Goal: Task Accomplishment & Management: Use online tool/utility

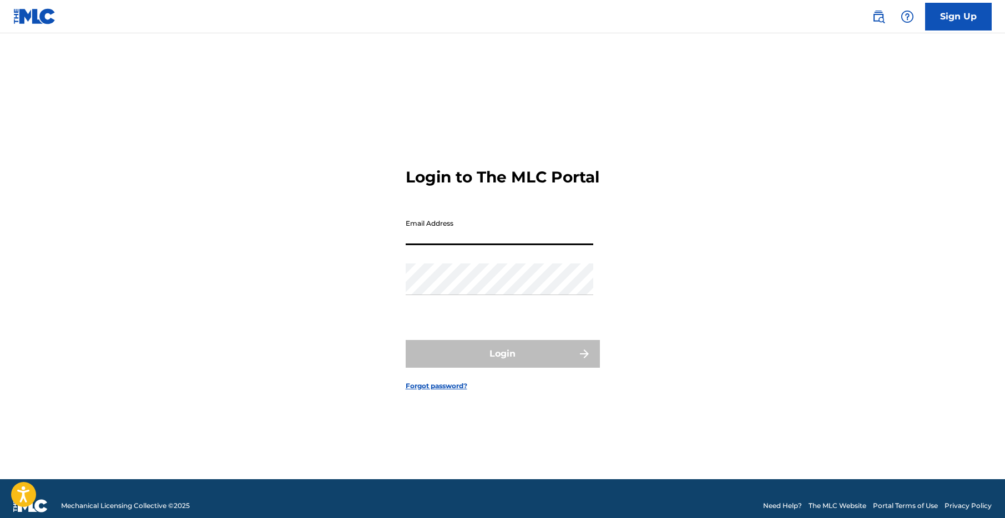
click at [491, 240] on input "Email Address" at bounding box center [500, 230] width 188 height 32
type input "[EMAIL_ADDRESS][DOMAIN_NAME]"
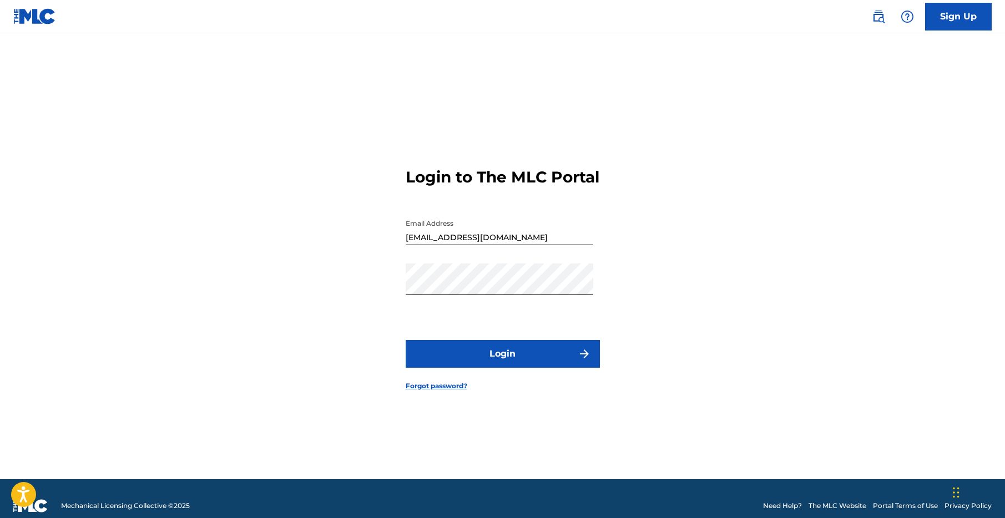
click at [496, 366] on button "Login" at bounding box center [503, 354] width 194 height 28
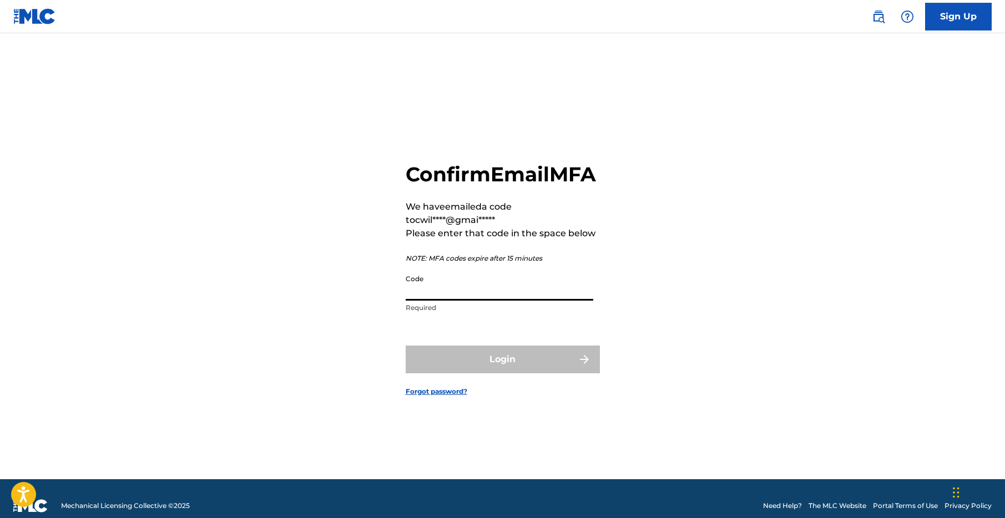
drag, startPoint x: 480, startPoint y: 302, endPoint x: 488, endPoint y: 300, distance: 8.3
click at [486, 300] on input "Code" at bounding box center [500, 285] width 188 height 32
paste input "735071"
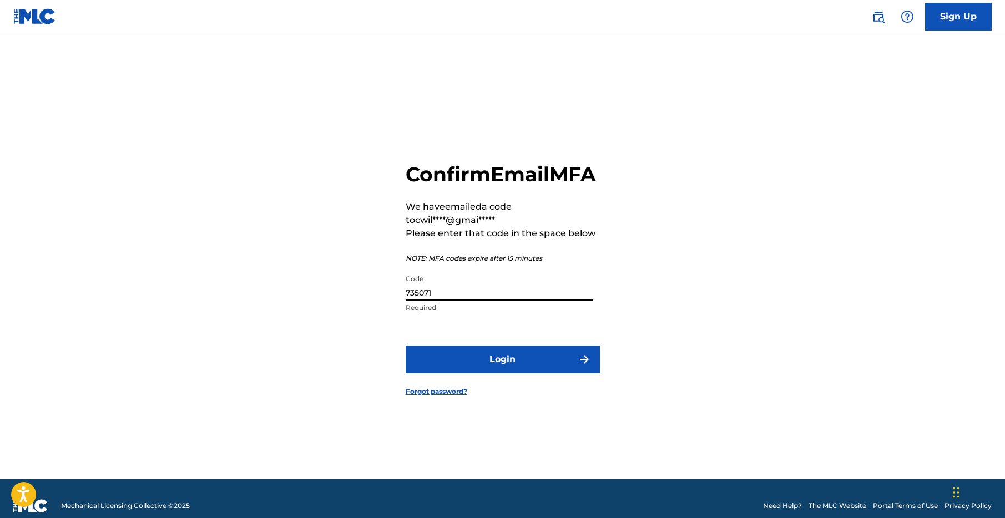
type input "735071"
click at [506, 370] on button "Login" at bounding box center [503, 360] width 194 height 28
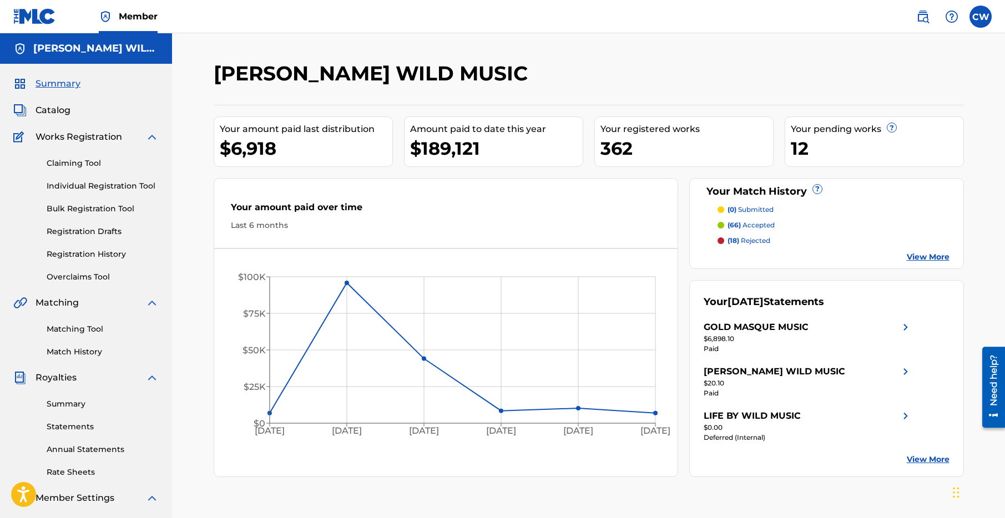
click at [49, 107] on span "Catalog" at bounding box center [53, 110] width 35 height 13
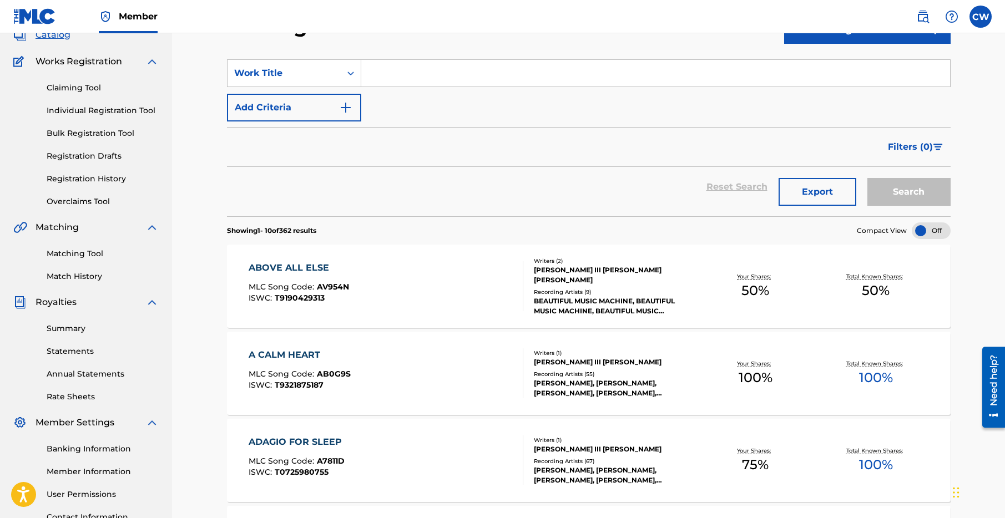
scroll to position [76, 0]
click at [279, 355] on div "A CALM HEART" at bounding box center [300, 354] width 102 height 13
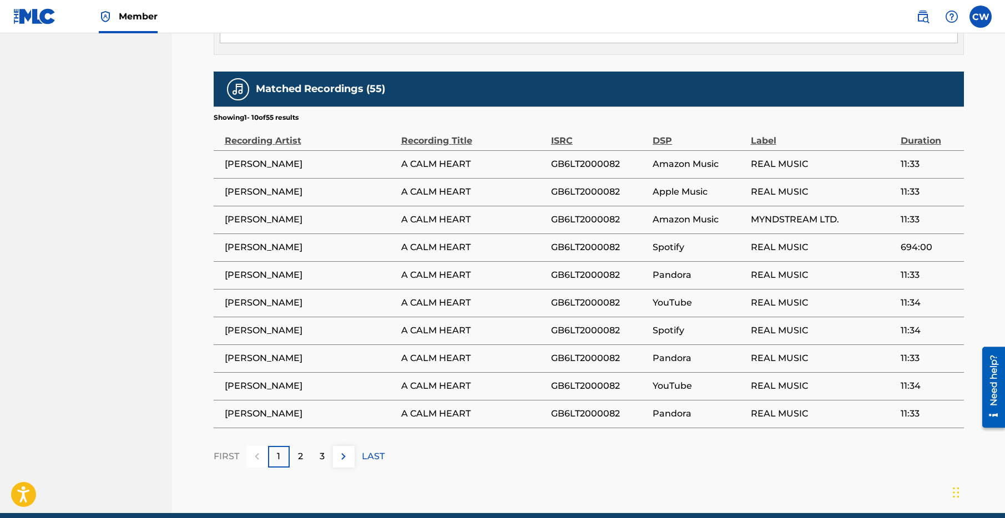
scroll to position [736, 0]
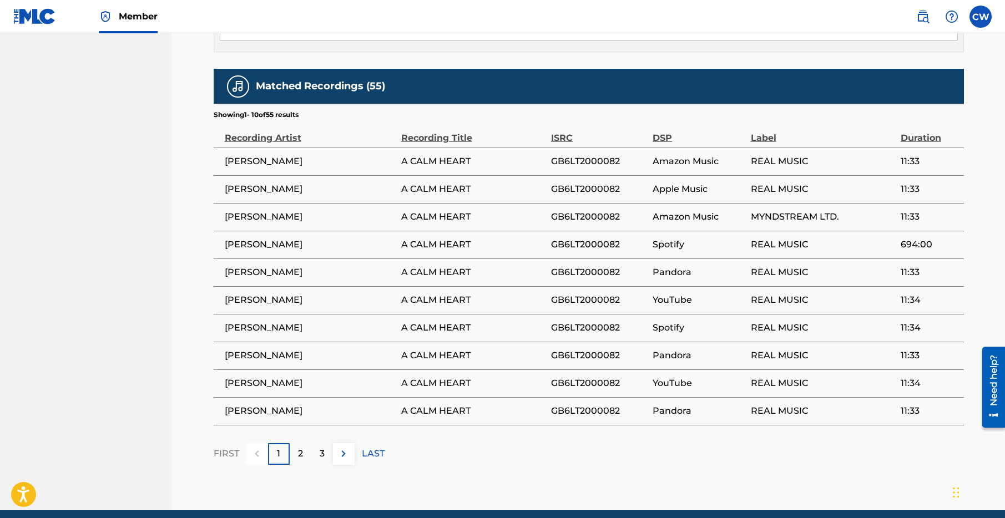
click at [342, 461] on button at bounding box center [344, 454] width 22 height 22
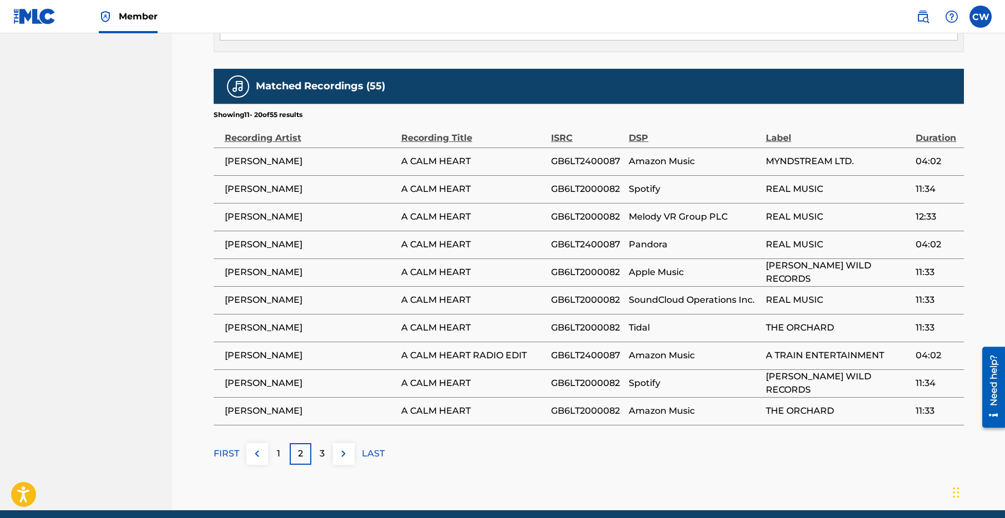
click at [340, 457] on img at bounding box center [343, 453] width 13 height 13
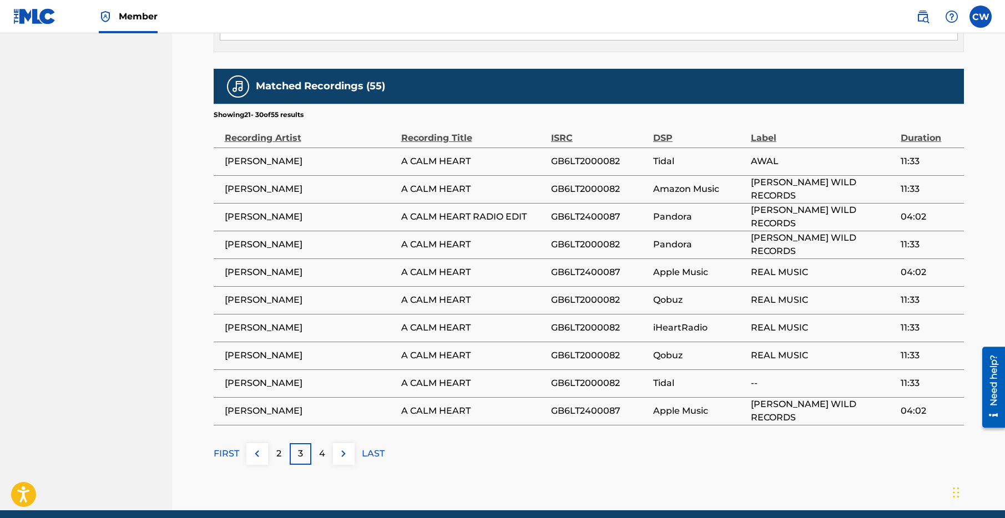
click at [342, 457] on img at bounding box center [343, 453] width 13 height 13
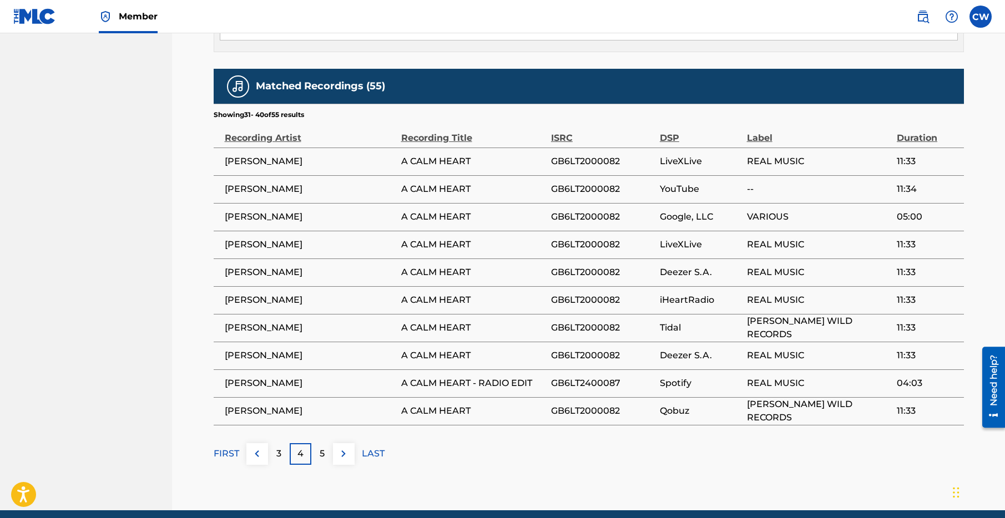
click at [335, 452] on button at bounding box center [344, 454] width 22 height 22
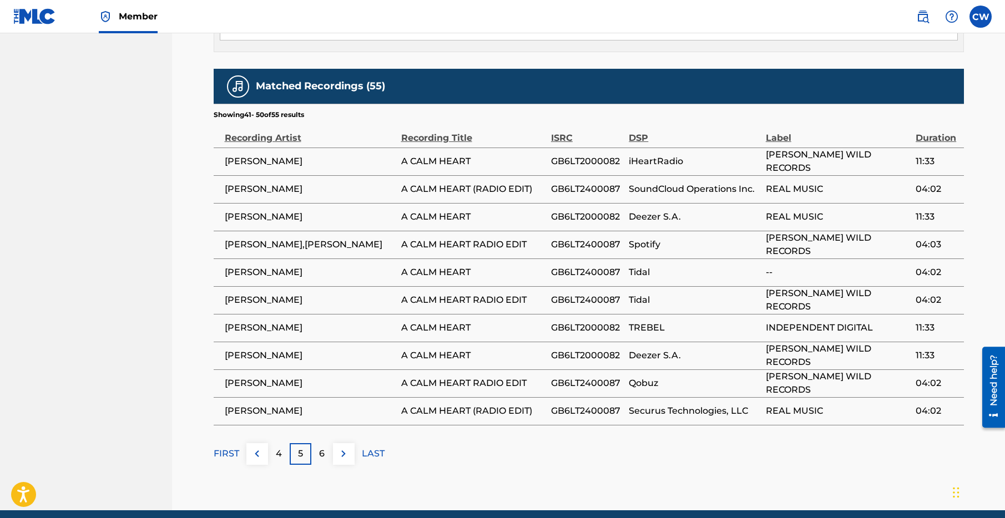
drag, startPoint x: 332, startPoint y: 453, endPoint x: 329, endPoint y: 457, distance: 5.9
click at [332, 454] on div "FIRST 4 5 6 LAST" at bounding box center [589, 454] width 750 height 22
click at [339, 446] on button at bounding box center [344, 454] width 22 height 22
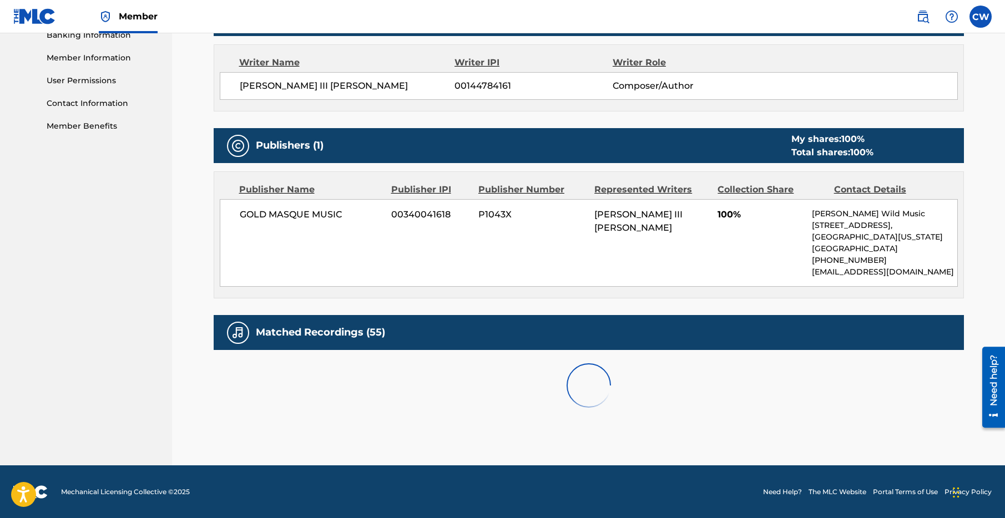
scroll to position [643, 0]
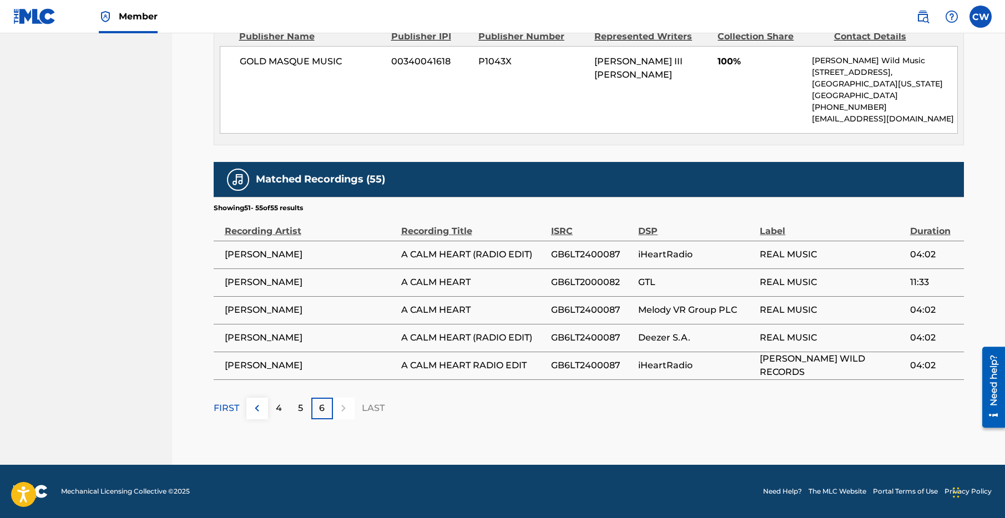
drag, startPoint x: 250, startPoint y: 102, endPoint x: 245, endPoint y: 113, distance: 12.5
click at [253, 105] on div "GOLD MASQUE MUSIC 00340041618 P1043X CHARLES EUGENE III WALDRON 100% Chuck Wild…" at bounding box center [589, 90] width 738 height 88
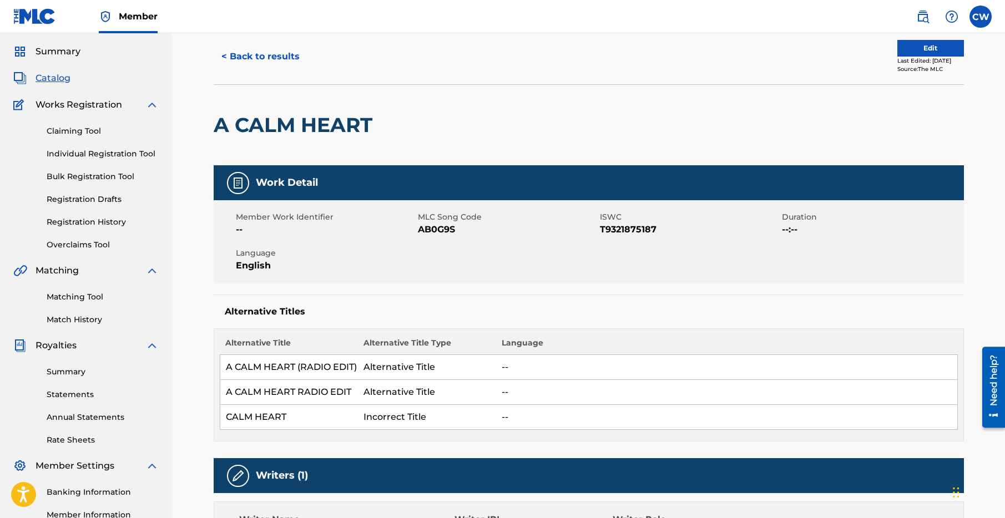
scroll to position [0, 0]
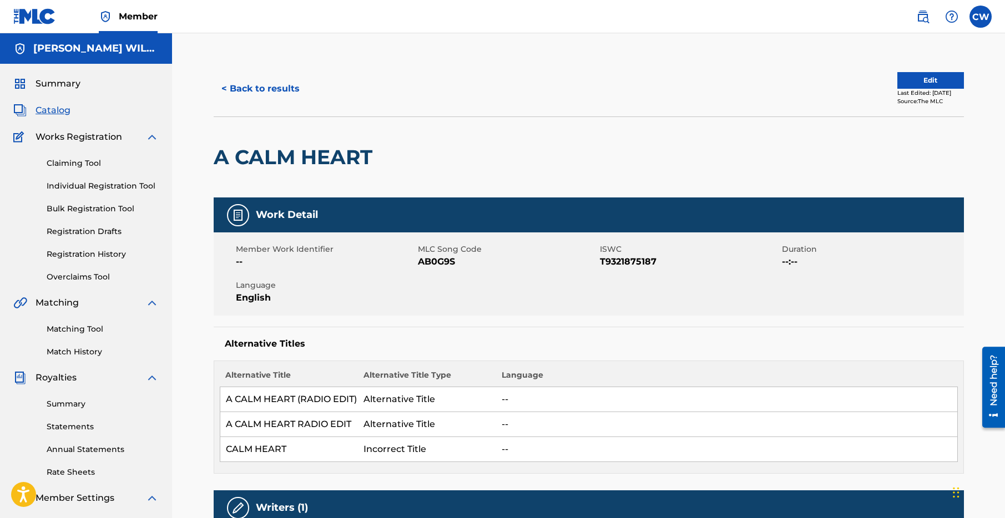
click at [275, 92] on button "< Back to results" at bounding box center [261, 89] width 94 height 28
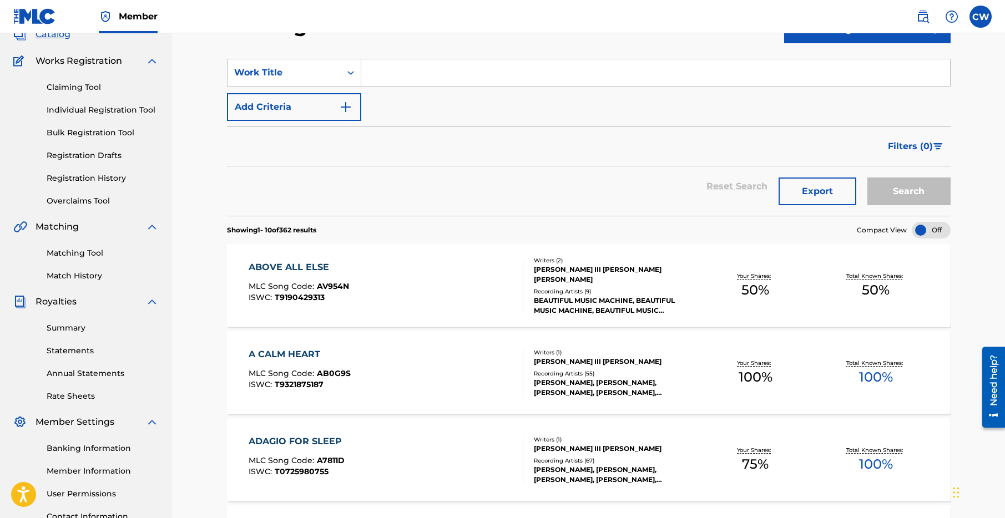
click at [401, 76] on input "Search Form" at bounding box center [655, 72] width 589 height 27
type input "simplicity"
click at [867, 178] on button "Search" at bounding box center [908, 192] width 83 height 28
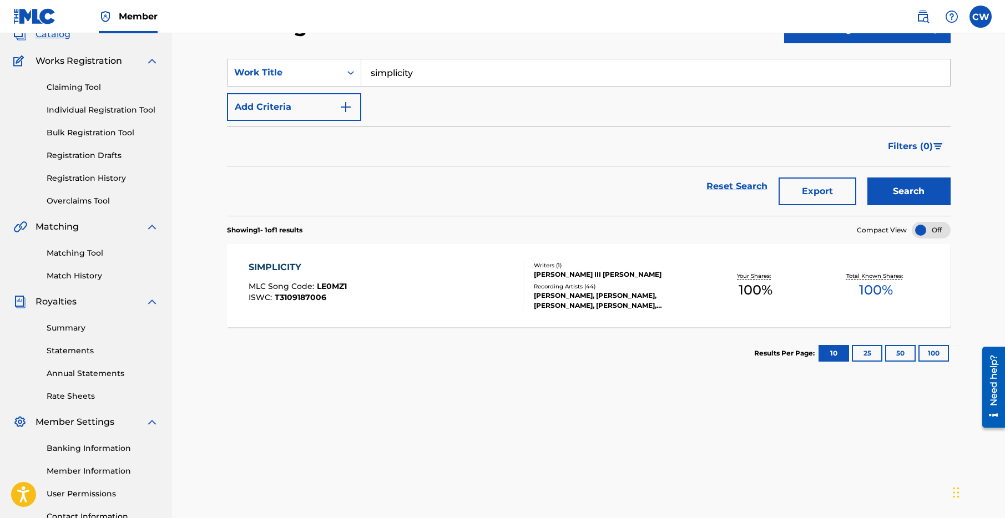
click at [286, 265] on div "SIMPLICITY" at bounding box center [298, 267] width 98 height 13
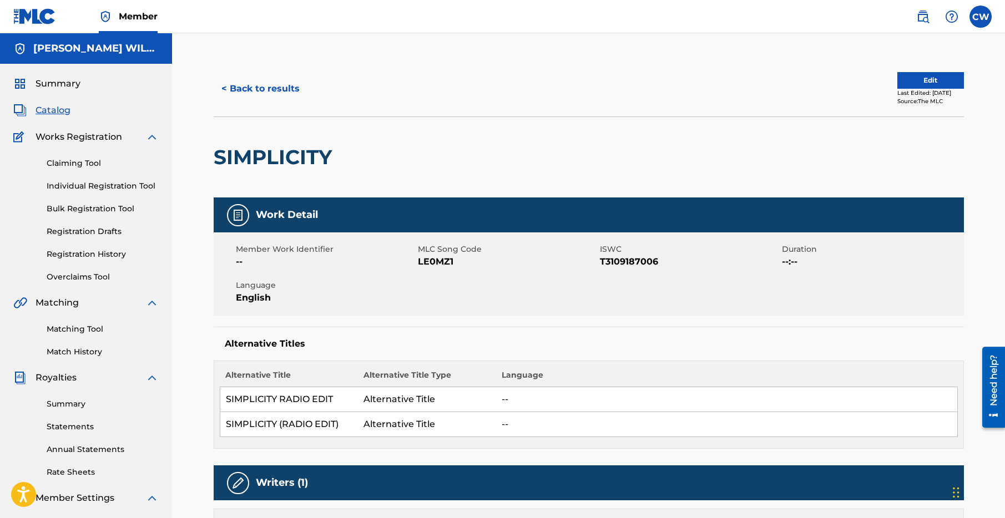
click at [897, 73] on button "Edit" at bounding box center [930, 80] width 67 height 17
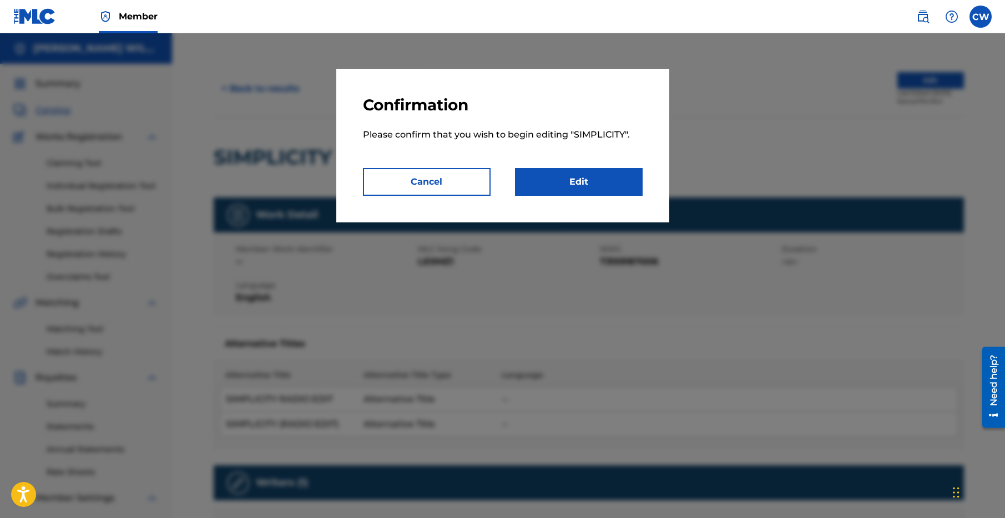
click at [579, 182] on link "Edit" at bounding box center [579, 182] width 128 height 28
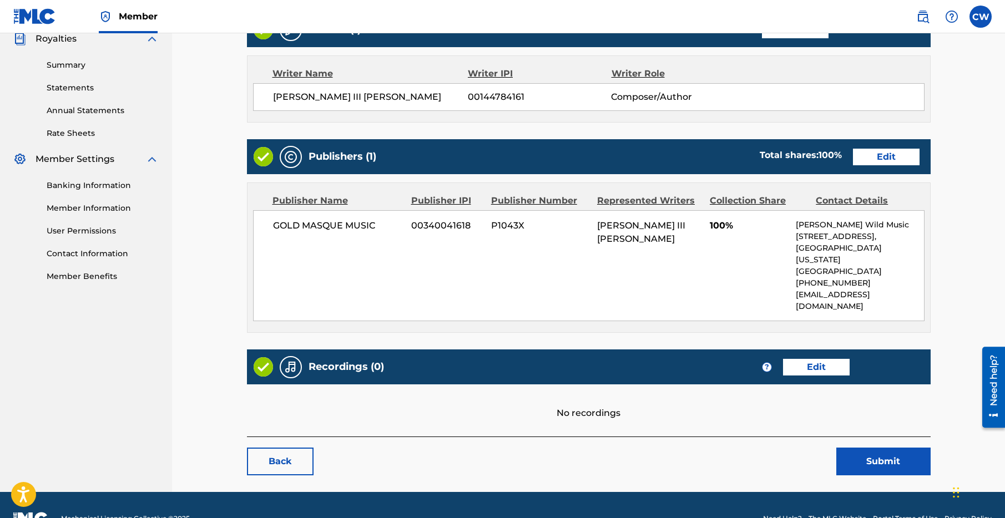
scroll to position [342, 0]
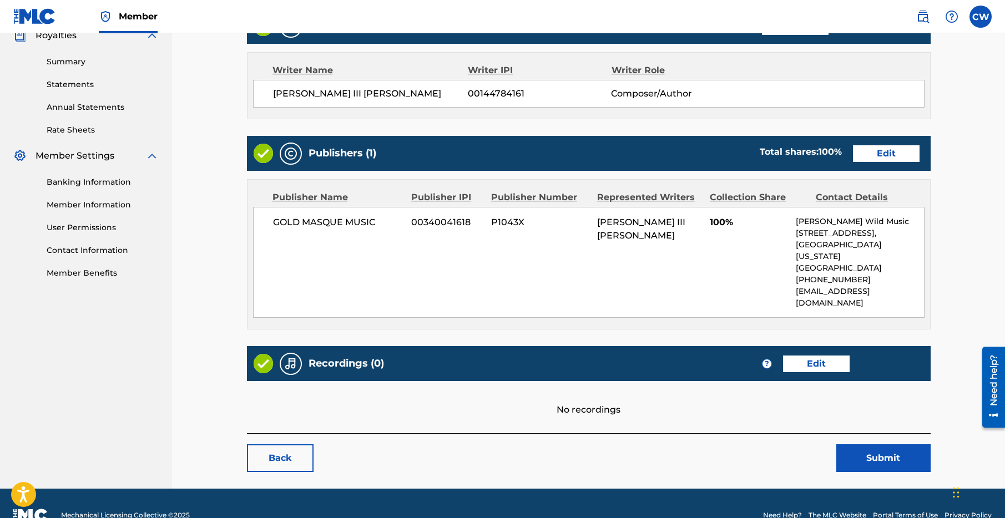
click at [808, 356] on link "Edit" at bounding box center [816, 364] width 67 height 17
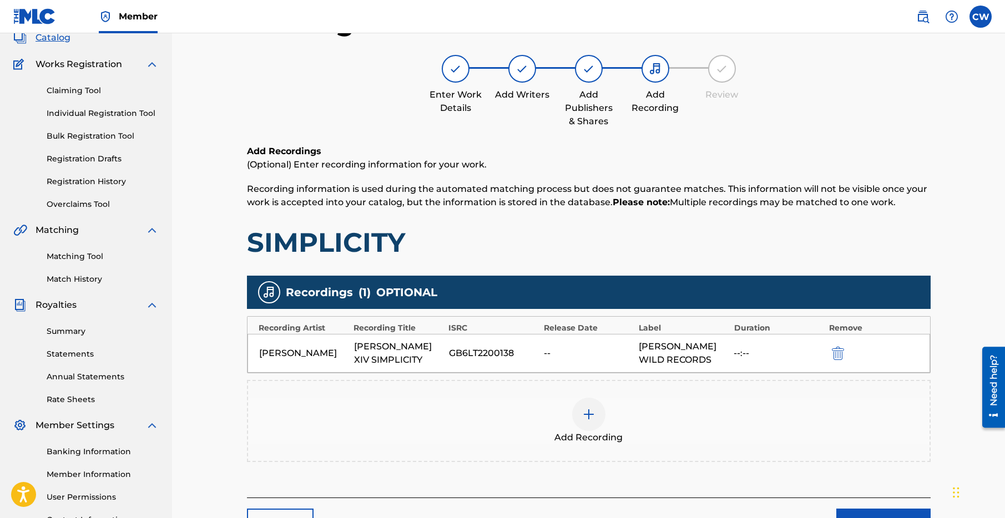
scroll to position [73, 0]
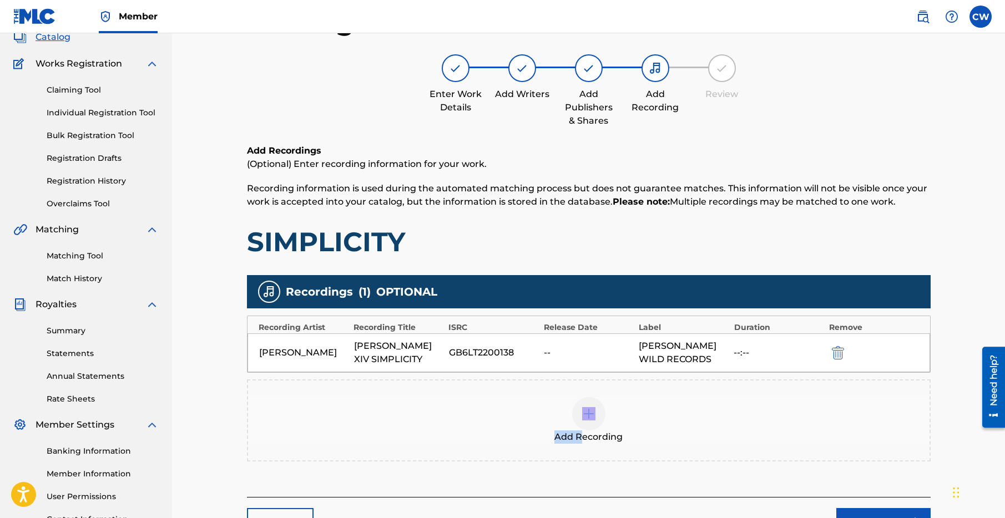
click at [586, 428] on div "Add Recording" at bounding box center [589, 420] width 682 height 47
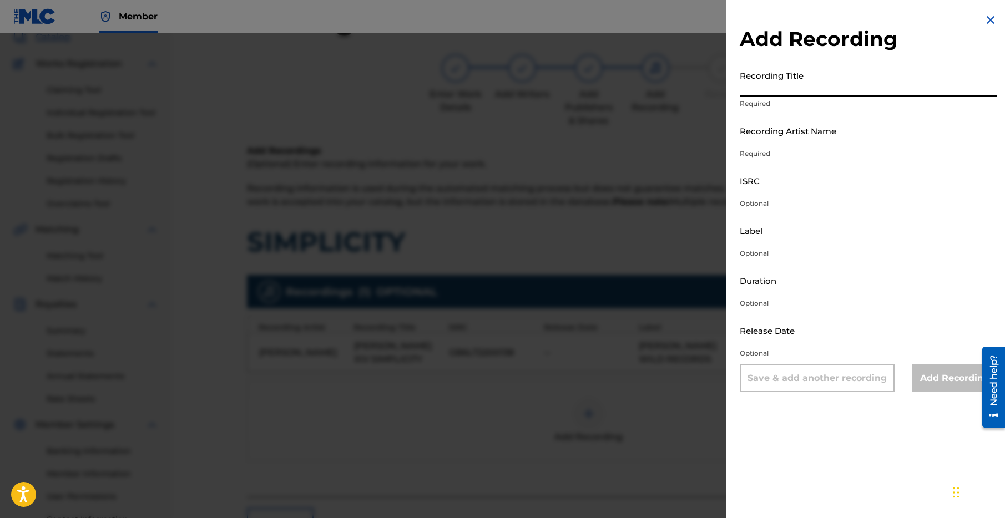
click at [817, 83] on input "Recording Title" at bounding box center [869, 81] width 258 height 32
type input "Simplicity"
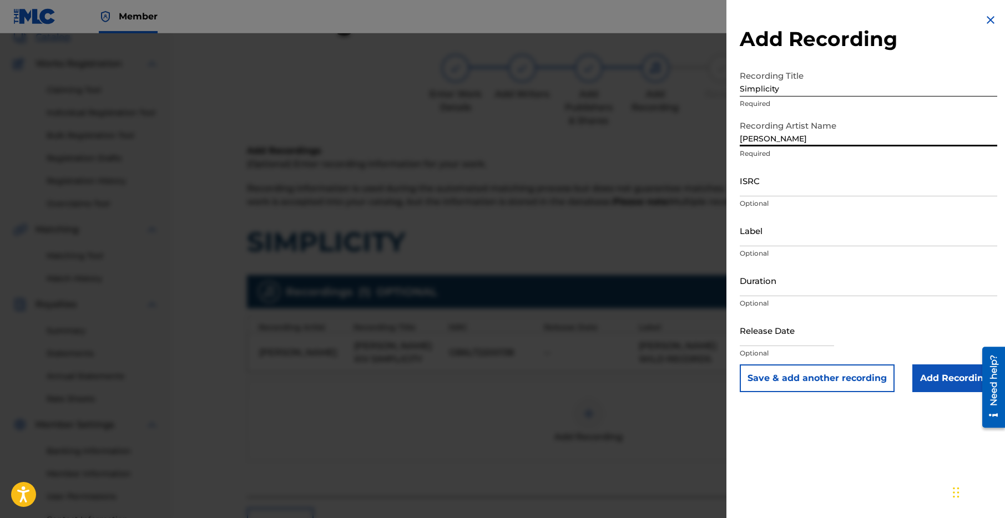
type input "Liquid Mind"
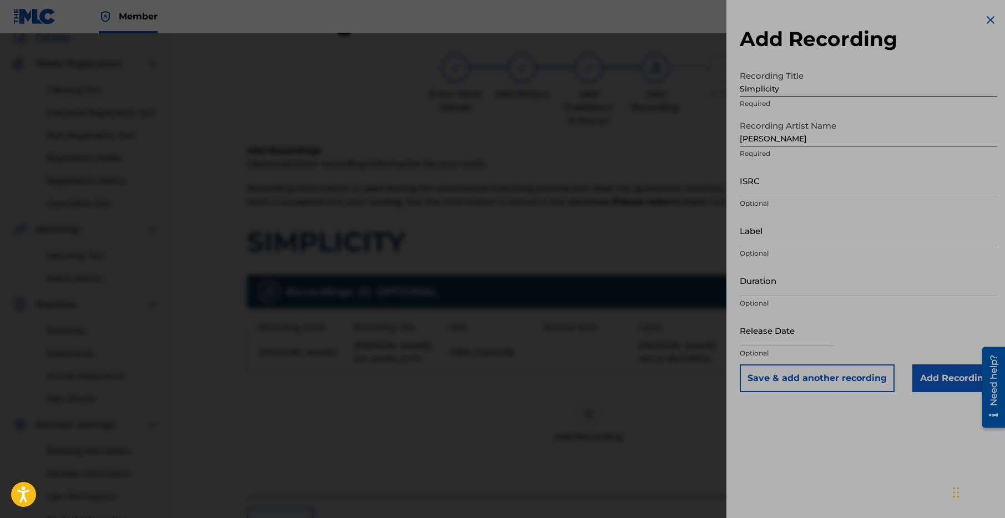
click at [809, 89] on input "Simplicity" at bounding box center [869, 81] width 258 height 32
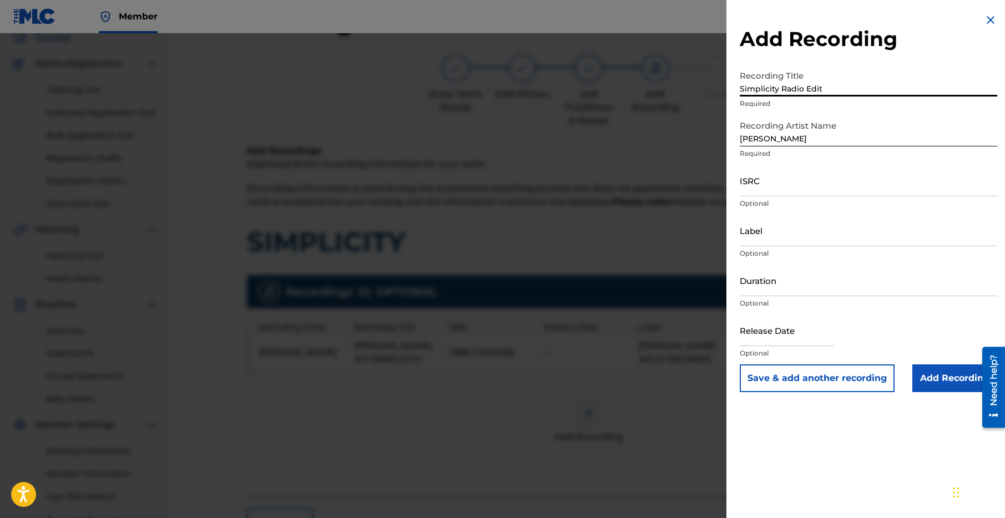
type input "Simplicity Radio Edit"
click at [775, 186] on input "ISRC" at bounding box center [869, 181] width 258 height 32
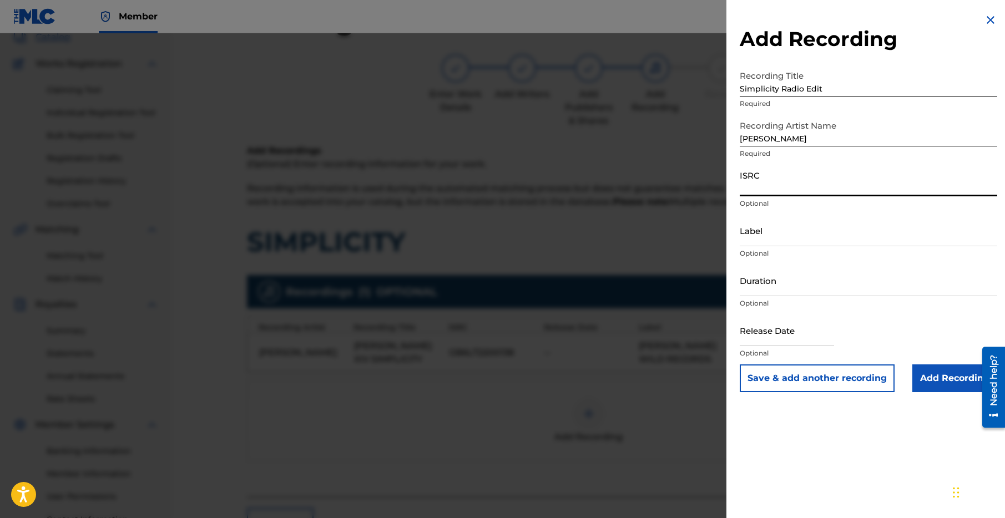
paste input "GB6LT2400093"
type input "GB6LT2400093"
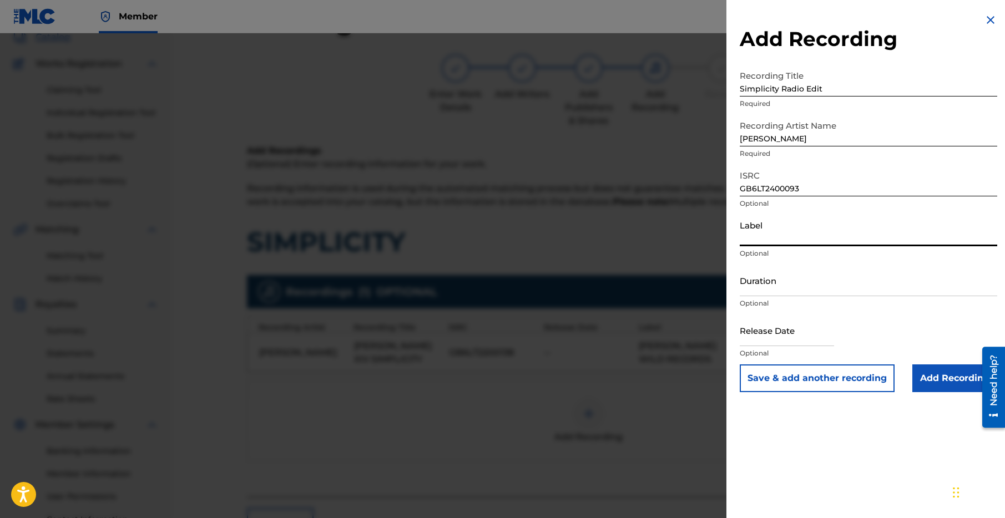
click at [779, 238] on input "Label" at bounding box center [869, 231] width 258 height 32
type input "c"
type input "Chuck Wild Records"
click at [825, 379] on button "Save & add another recording" at bounding box center [817, 379] width 155 height 28
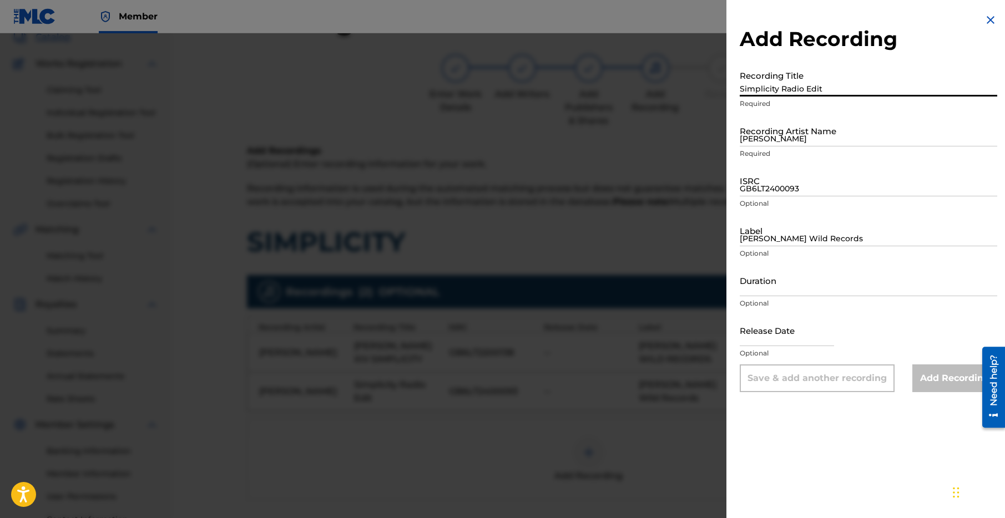
drag, startPoint x: 795, startPoint y: 89, endPoint x: 813, endPoint y: 87, distance: 18.4
click at [800, 85] on input "Simplicity Radio Edit" at bounding box center [869, 81] width 258 height 32
type input "Simplicity (Radio Edit)"
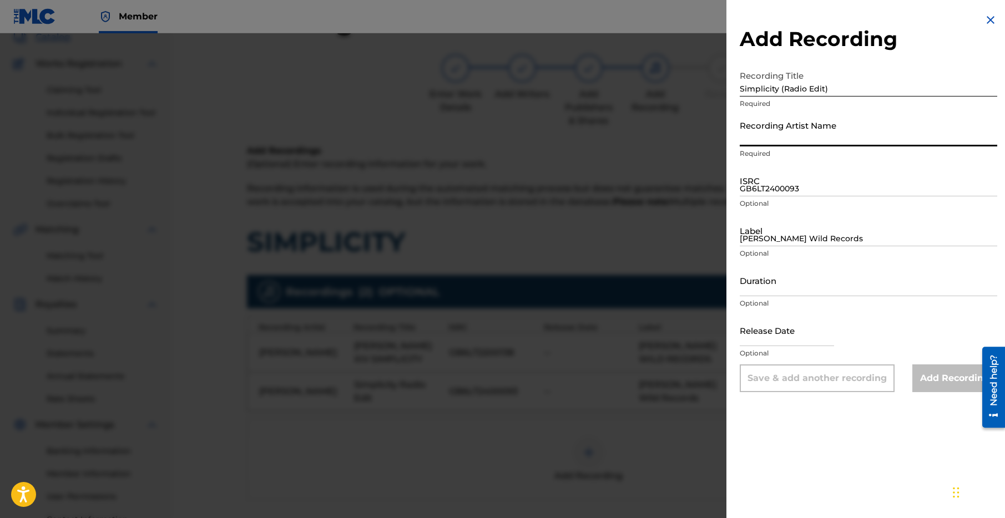
type input "l"
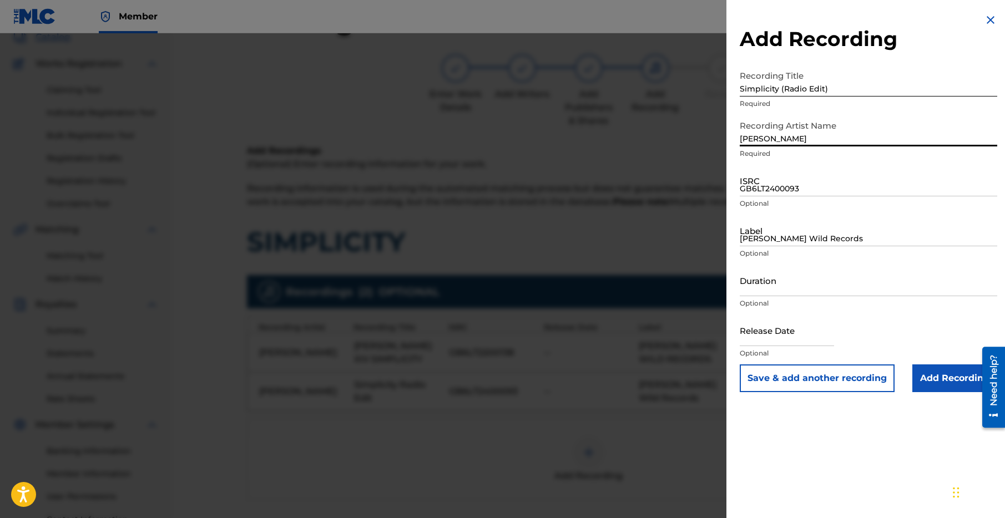
type input "Liquid Mind"
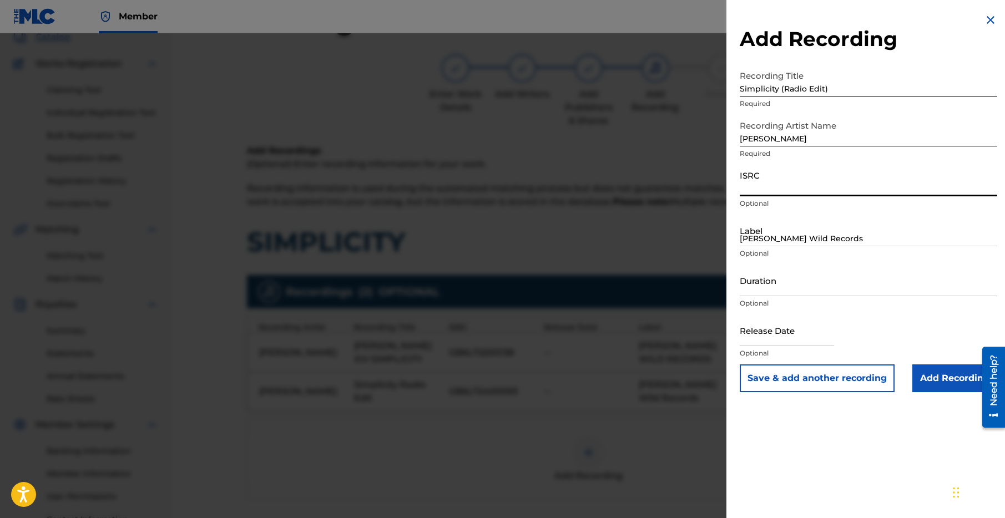
paste input "GB6LT2400093"
type input "GB6LT2400093"
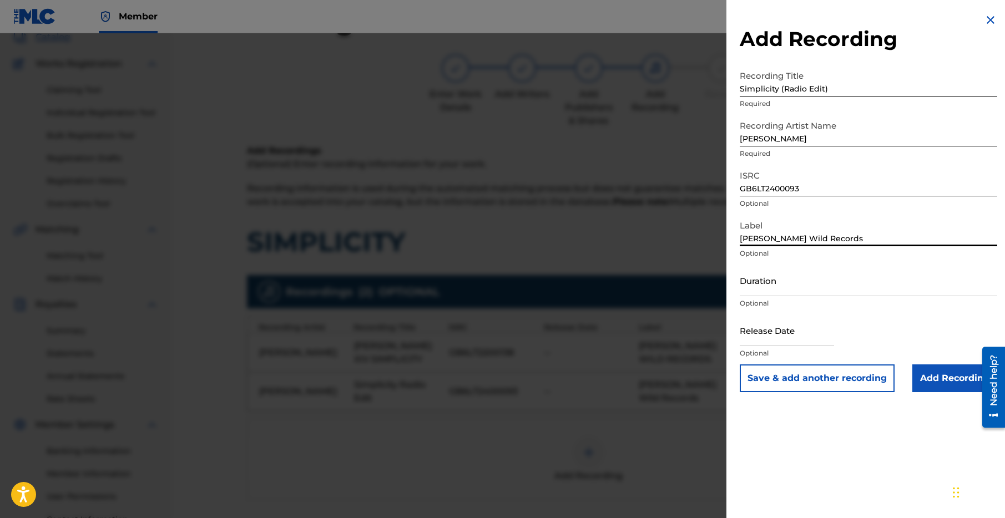
type input "Chuck Wild Records"
click at [933, 379] on input "Add Recording" at bounding box center [954, 379] width 85 height 28
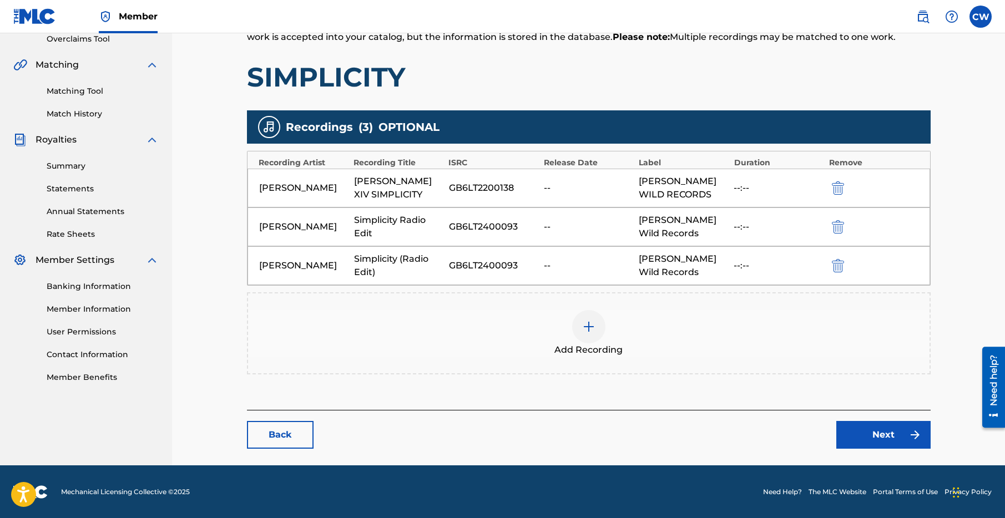
scroll to position [239, 0]
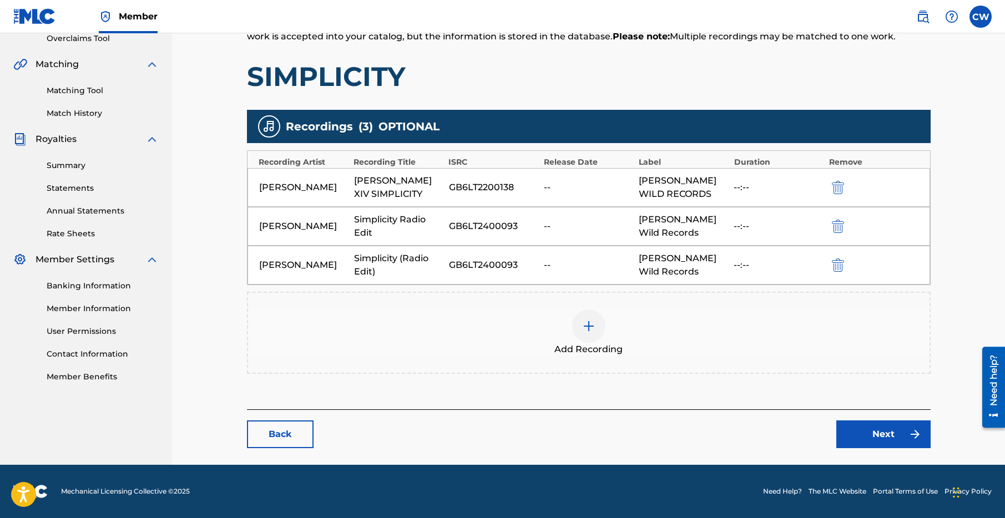
click at [878, 430] on link "Next" at bounding box center [883, 435] width 94 height 28
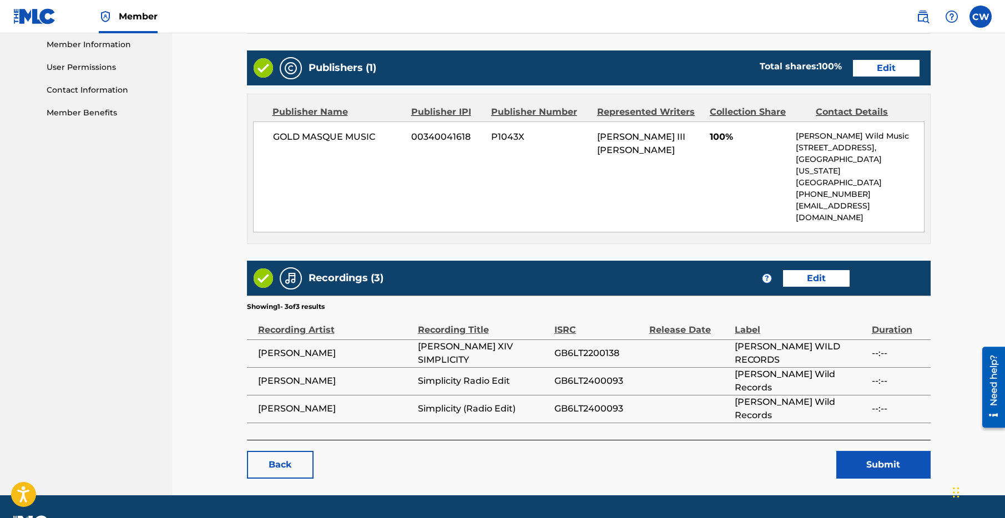
scroll to position [511, 0]
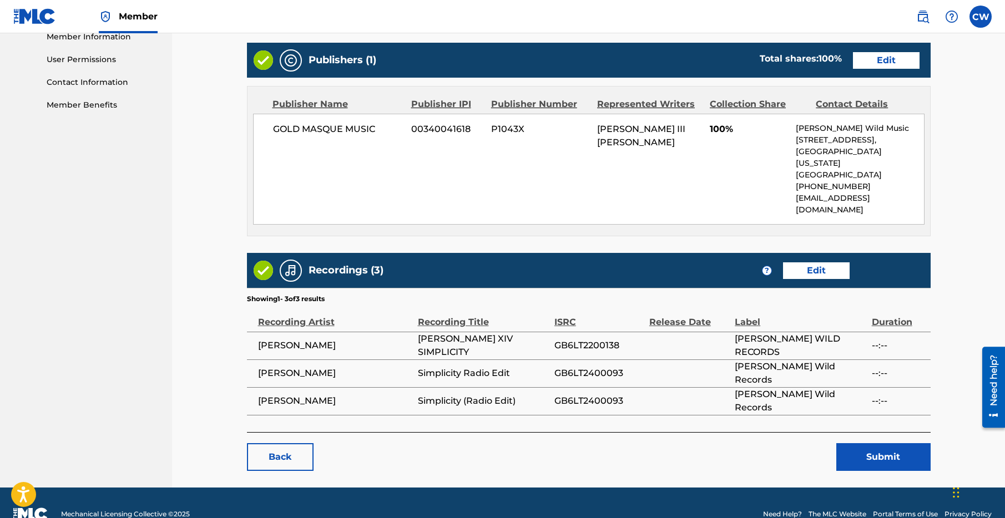
click at [879, 443] on button "Submit" at bounding box center [883, 457] width 94 height 28
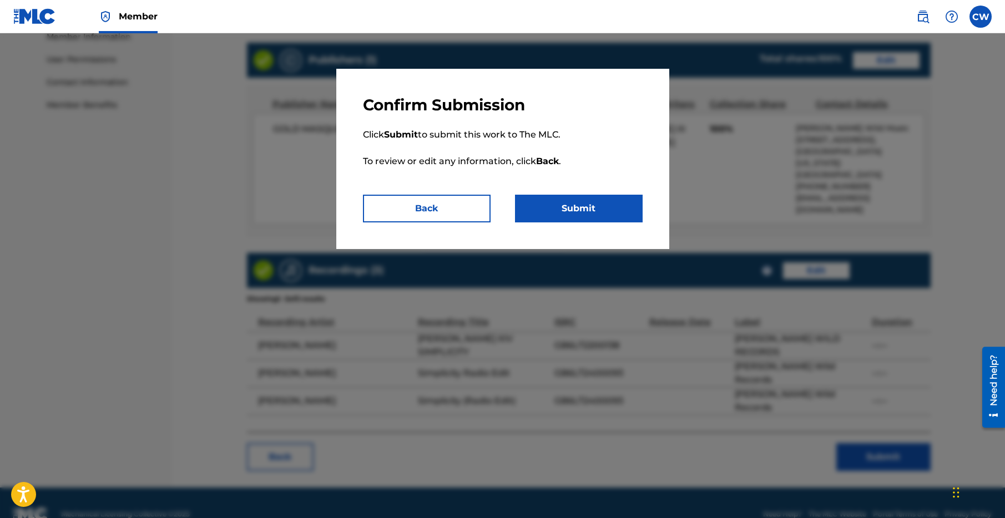
click at [567, 204] on button "Submit" at bounding box center [579, 209] width 128 height 28
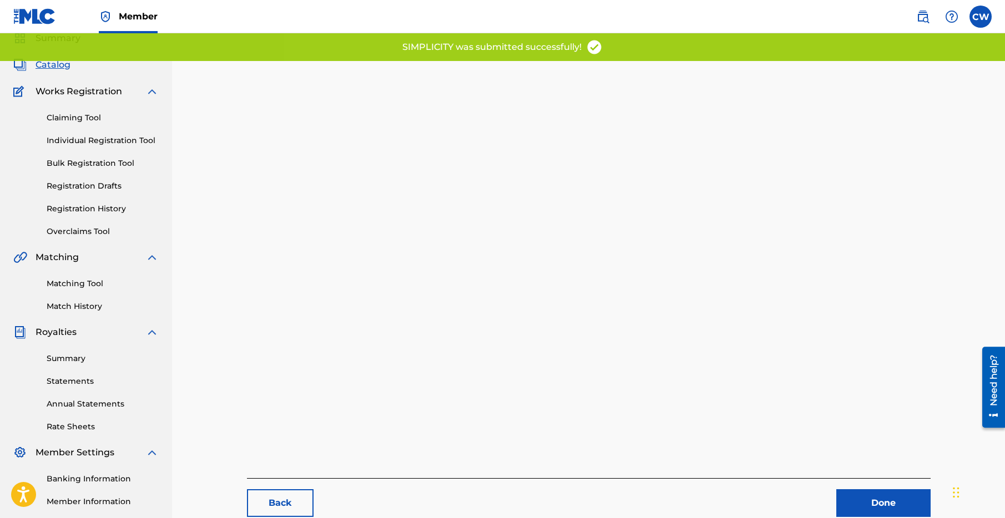
scroll to position [170, 0]
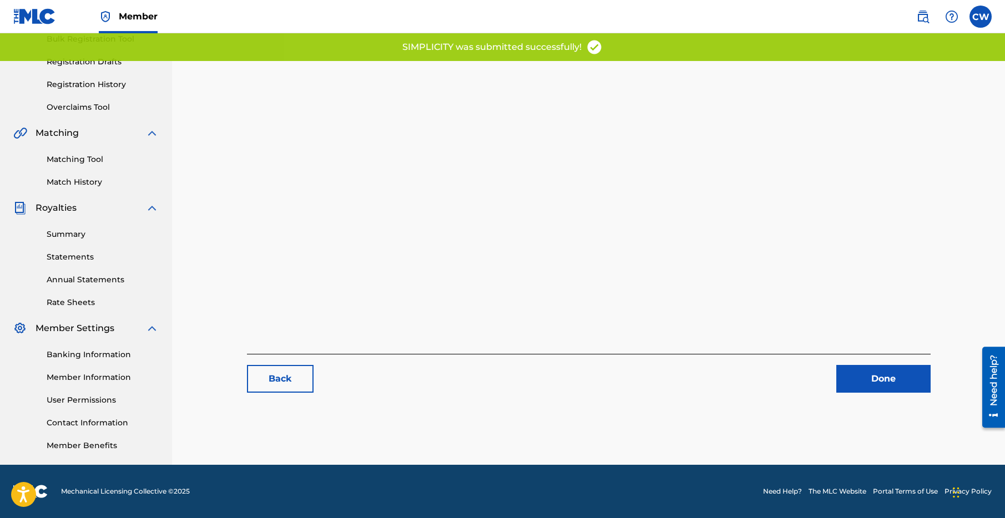
click at [884, 375] on link "Done" at bounding box center [883, 379] width 94 height 28
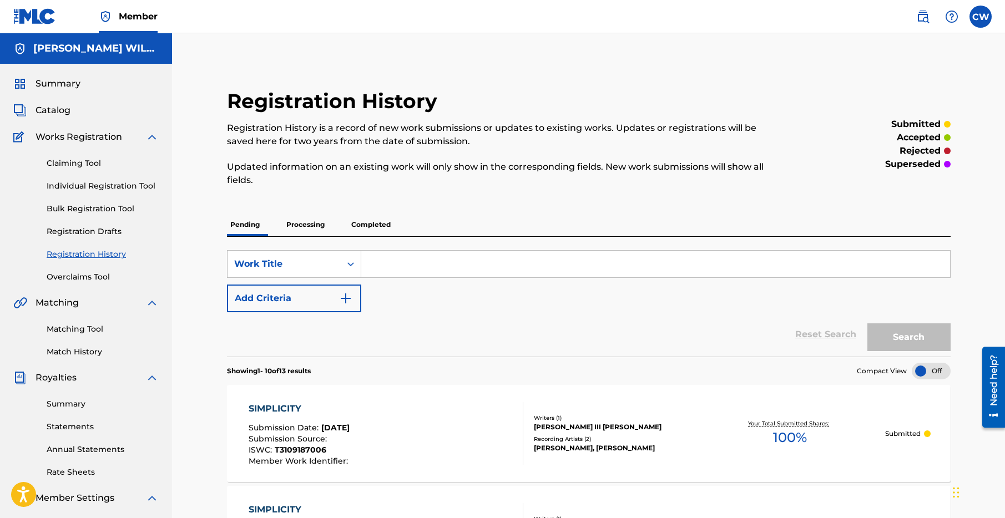
click at [284, 411] on div "SIMPLICITY" at bounding box center [300, 408] width 102 height 13
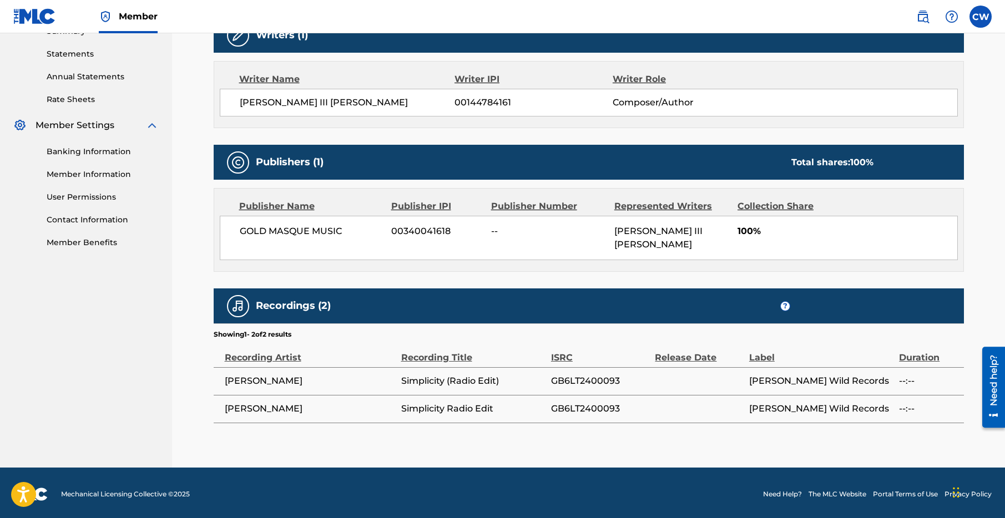
scroll to position [376, 0]
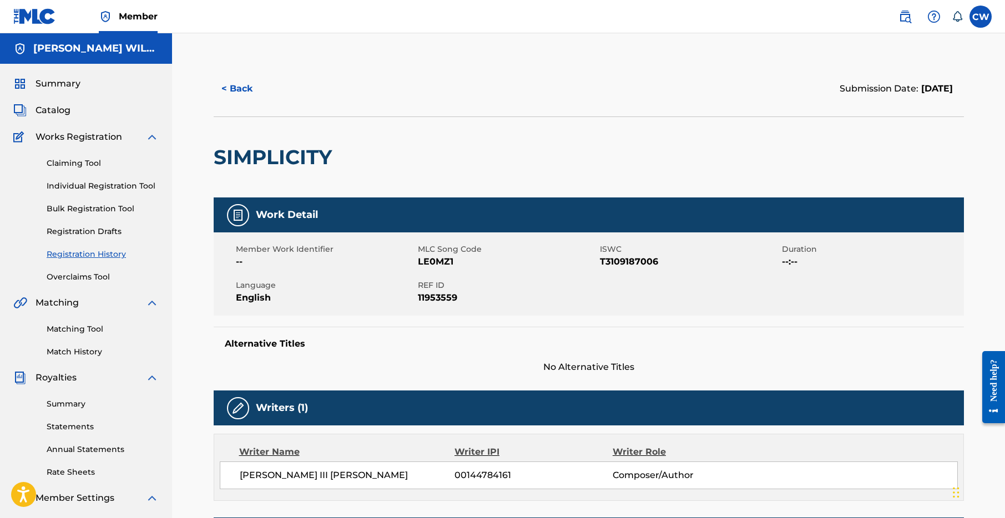
click at [235, 94] on button "< Back" at bounding box center [247, 89] width 67 height 28
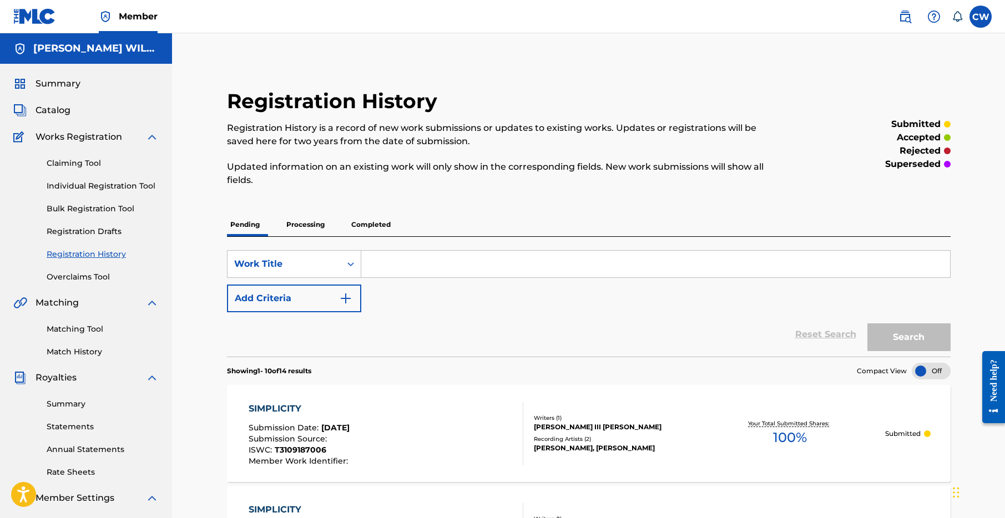
drag, startPoint x: 427, startPoint y: 268, endPoint x: 433, endPoint y: 256, distance: 12.9
click at [426, 265] on input "Search Form" at bounding box center [655, 264] width 589 height 27
type input "Shared Values"
click at [889, 344] on button "Search" at bounding box center [908, 338] width 83 height 28
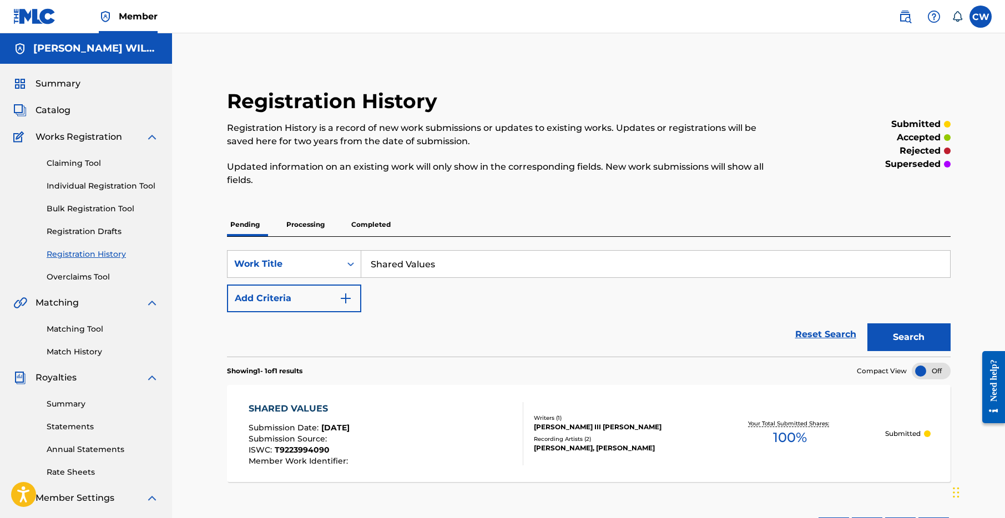
click at [305, 410] on div "SHARED VALUES" at bounding box center [300, 408] width 102 height 13
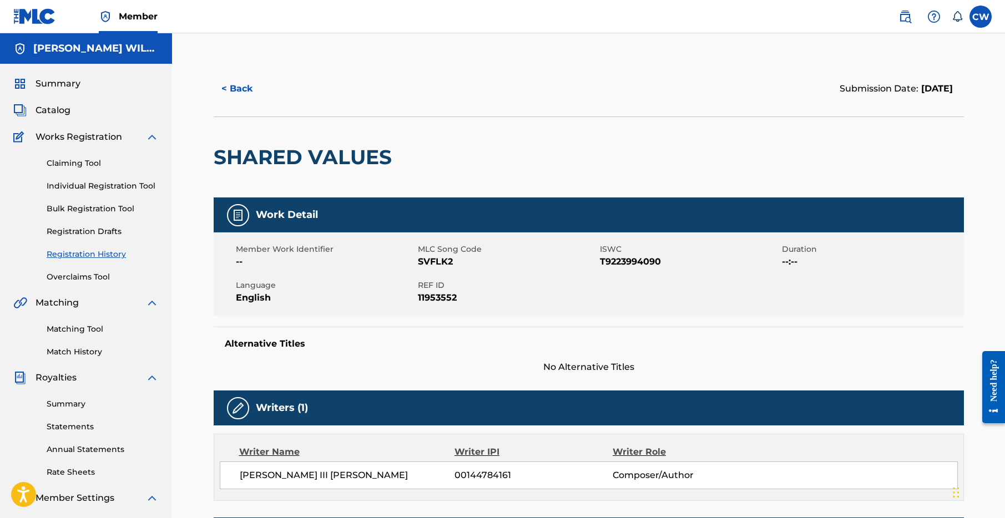
click at [243, 89] on button "< Back" at bounding box center [247, 89] width 67 height 28
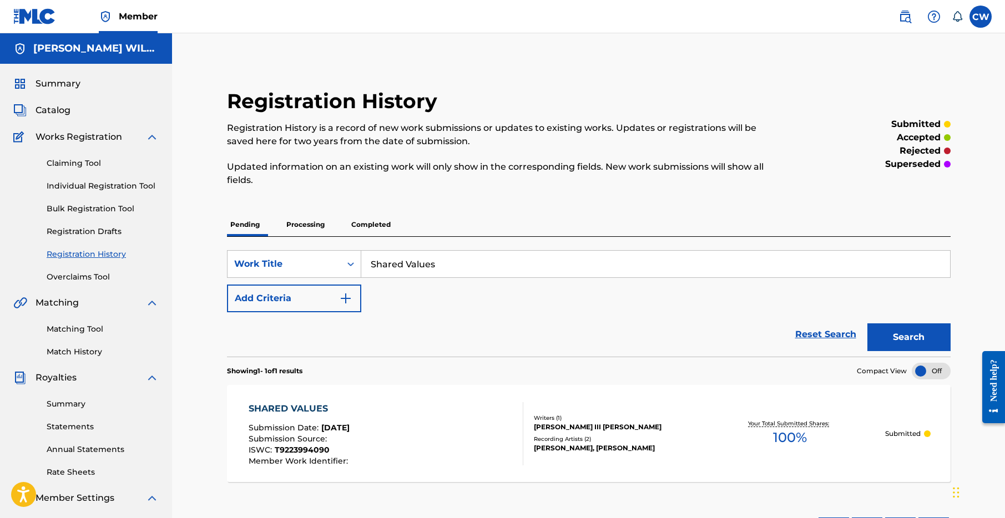
drag, startPoint x: 444, startPoint y: 268, endPoint x: 285, endPoint y: 219, distance: 165.9
click at [285, 219] on div "Pending Processing Completed SearchWithCriteria43fbb8dd-bd06-4287-8759-a5a5e380…" at bounding box center [589, 382] width 724 height 339
type input "oneness"
click at [901, 342] on button "Search" at bounding box center [908, 338] width 83 height 28
click at [278, 411] on div "ONENESS" at bounding box center [300, 408] width 102 height 13
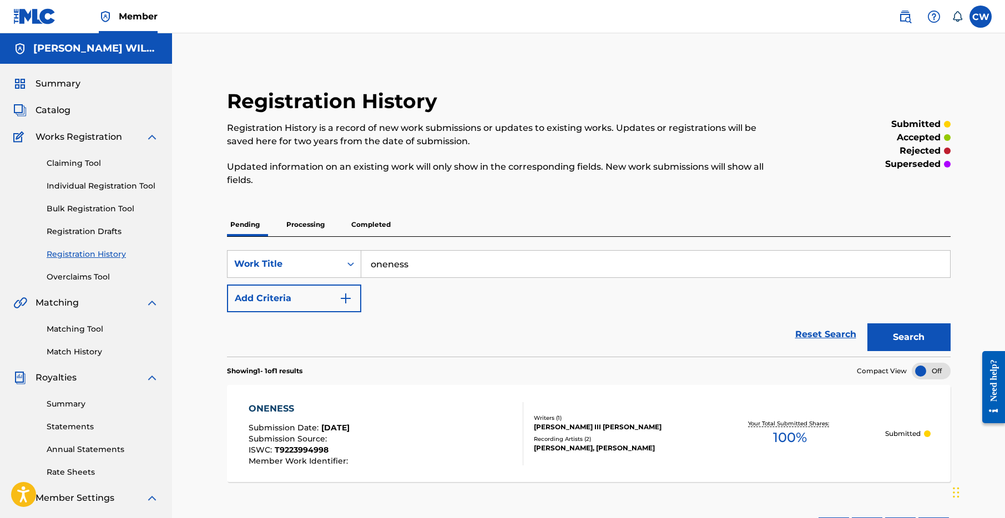
drag, startPoint x: 514, startPoint y: 266, endPoint x: 284, endPoint y: 188, distance: 243.6
click at [284, 188] on div "Registration History Registration History is a record of new work submissions o…" at bounding box center [589, 320] width 750 height 463
type input "mindfulness"
click at [928, 343] on button "Search" at bounding box center [908, 338] width 83 height 28
click at [309, 412] on div "MINDFULNESS" at bounding box center [300, 408] width 102 height 13
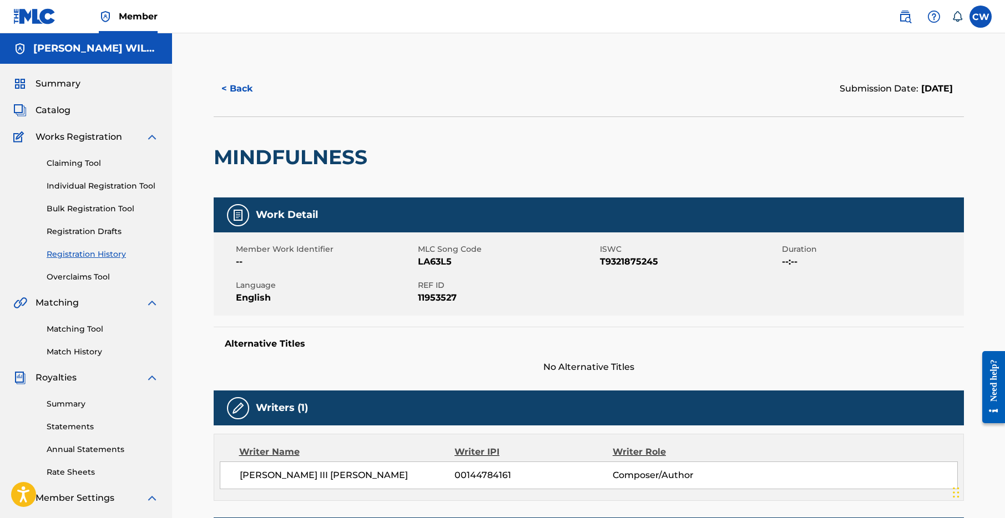
click at [252, 92] on button "< Back" at bounding box center [247, 89] width 67 height 28
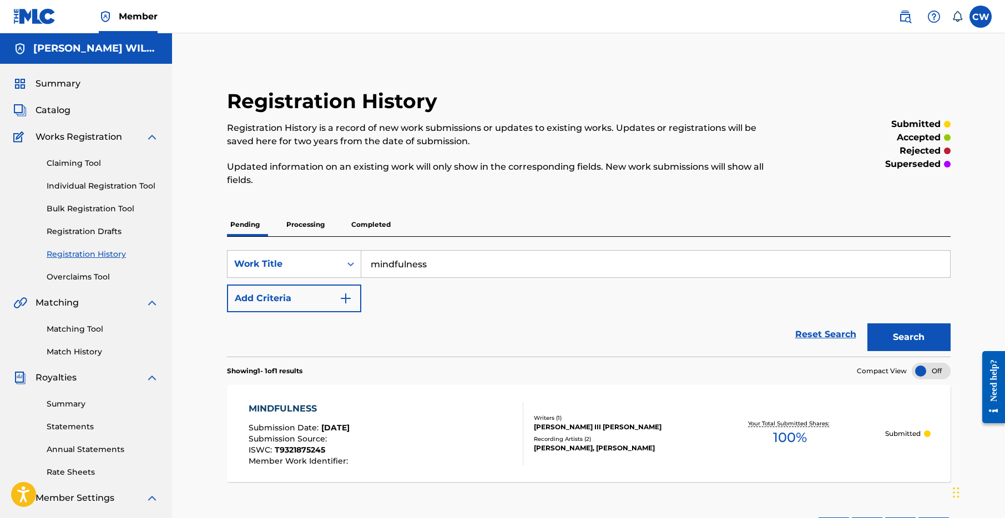
click at [405, 268] on input "mindfulness" at bounding box center [655, 264] width 589 height 27
type input "life in the slow lane"
click at [867, 324] on button "Search" at bounding box center [908, 338] width 83 height 28
click at [268, 403] on div "LIFE IN THE SLOW LANE" at bounding box center [330, 408] width 163 height 13
click at [430, 268] on input "life in the slow lane" at bounding box center [655, 264] width 589 height 27
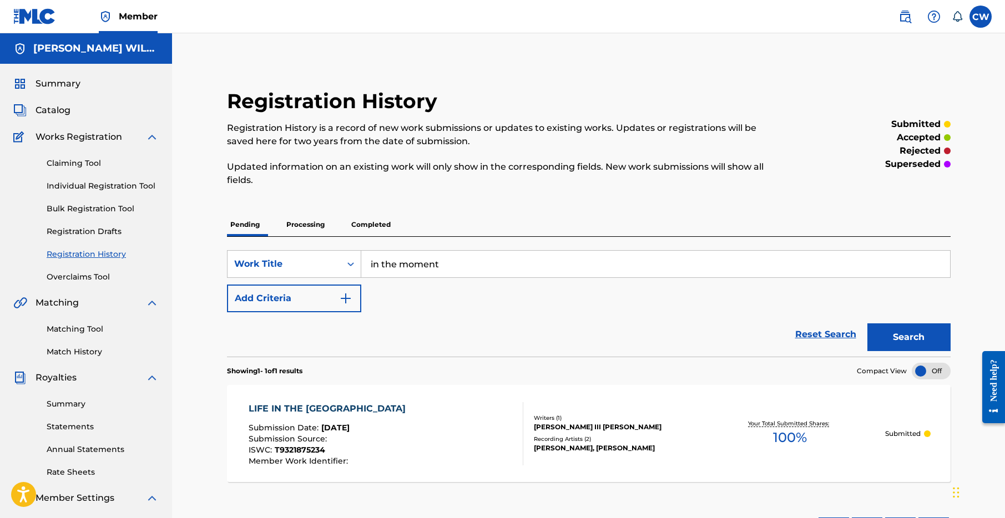
type input "in the moment"
click at [867, 324] on button "Search" at bounding box center [908, 338] width 83 height 28
click at [306, 410] on div "IN THE MOMENT" at bounding box center [300, 408] width 102 height 13
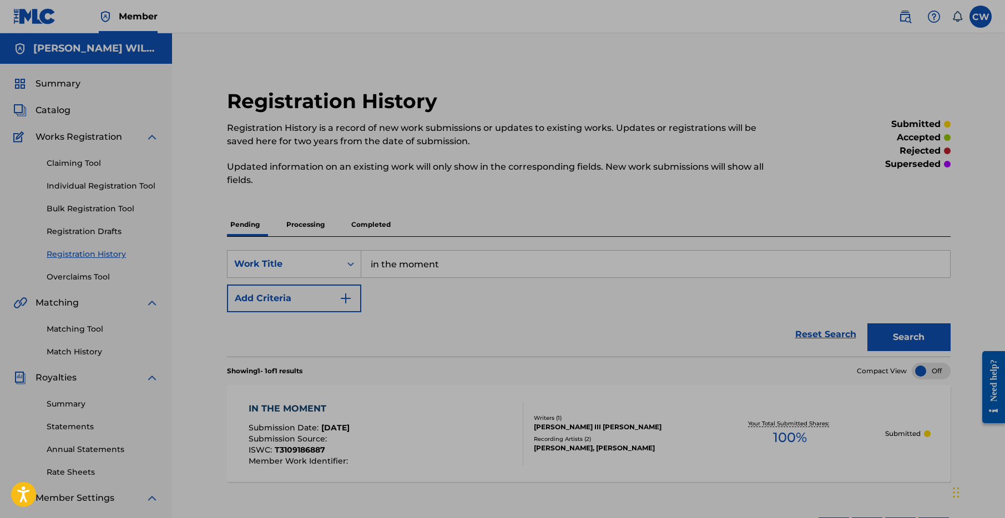
click at [398, 268] on input "in the moment" at bounding box center [655, 264] width 589 height 27
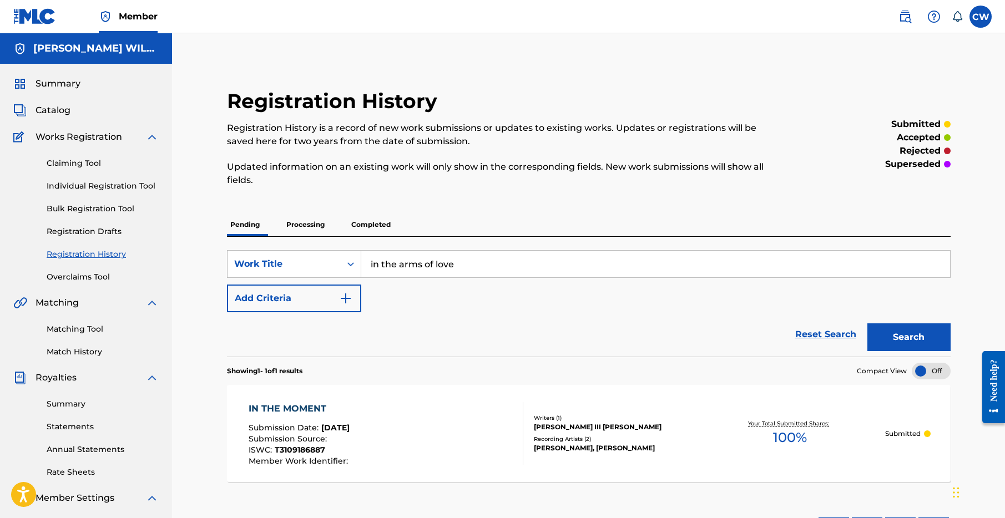
type input "in the arms of love"
click at [867, 324] on button "Search" at bounding box center [908, 338] width 83 height 28
click at [289, 410] on div "IN THE ARMS OF LOVE" at bounding box center [305, 408] width 112 height 13
drag, startPoint x: 458, startPoint y: 265, endPoint x: 347, endPoint y: 234, distance: 114.9
click at [347, 234] on div "Pending Processing Completed SearchWithCriteria43fbb8dd-bd06-4287-8759-a5a5e380…" at bounding box center [589, 382] width 724 height 339
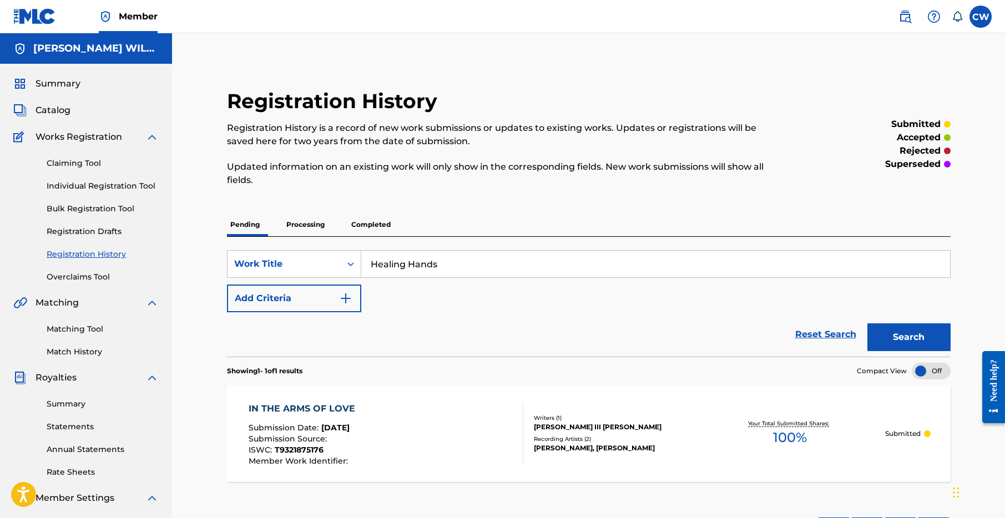
type input "Healing Hands"
click at [867, 324] on button "Search" at bounding box center [908, 338] width 83 height 28
click at [285, 404] on div "HEALING HANDS" at bounding box center [300, 408] width 102 height 13
click at [480, 268] on input "Healing Hands" at bounding box center [655, 264] width 589 height 27
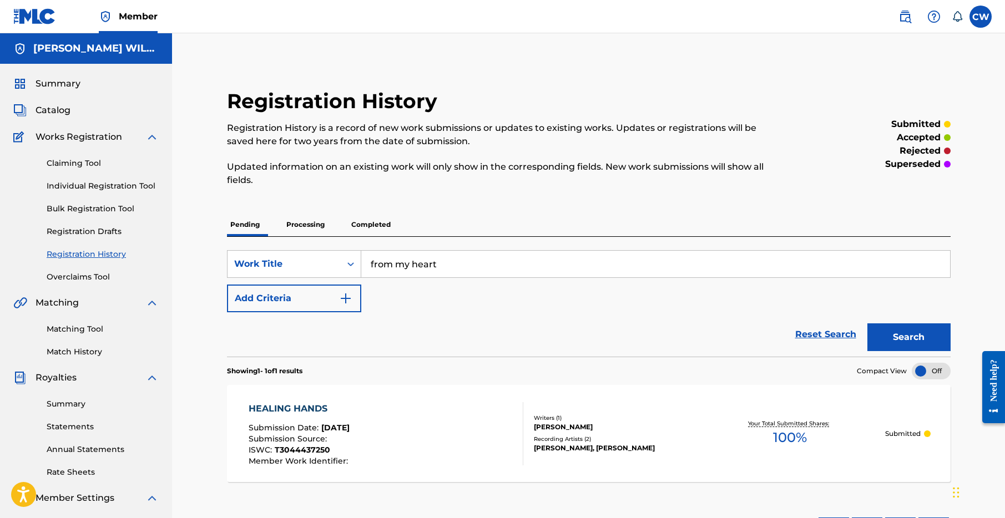
type input "from my heart"
click at [867, 324] on button "Search" at bounding box center [908, 338] width 83 height 28
click at [347, 413] on div "FROM MY HEART TO YOURS" at bounding box center [318, 408] width 138 height 13
click at [302, 410] on div "FROM MY HEART TO YOURS" at bounding box center [318, 408] width 138 height 13
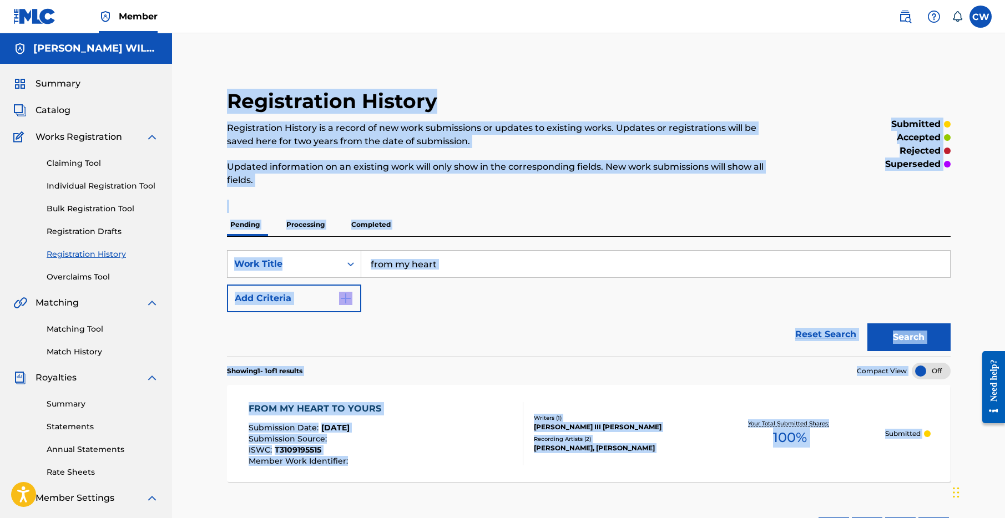
click at [302, 410] on div "Registration History Registration History is a record of new work submissions o…" at bounding box center [588, 348] width 777 height 574
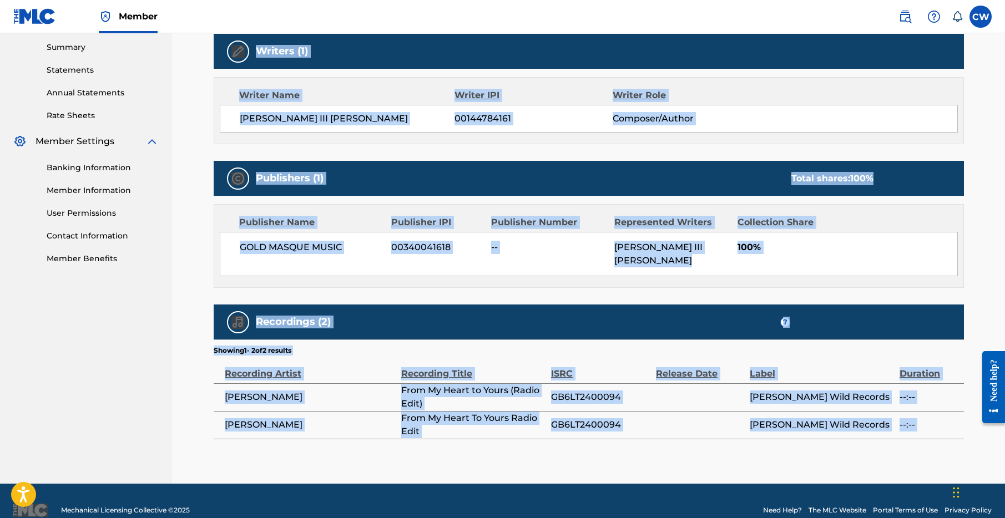
scroll to position [354, 0]
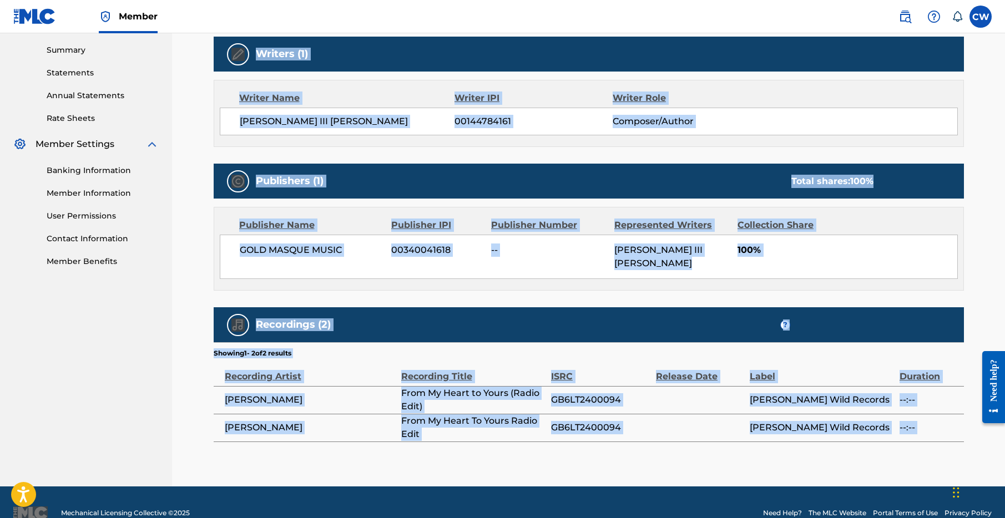
click at [544, 352] on section "Showing 1 - 2 of 2 results" at bounding box center [589, 350] width 750 height 16
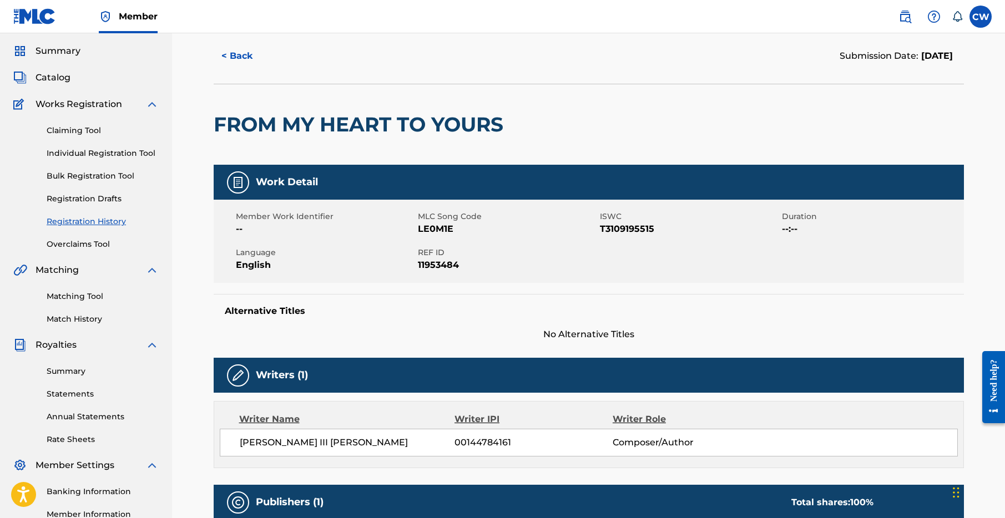
scroll to position [0, 0]
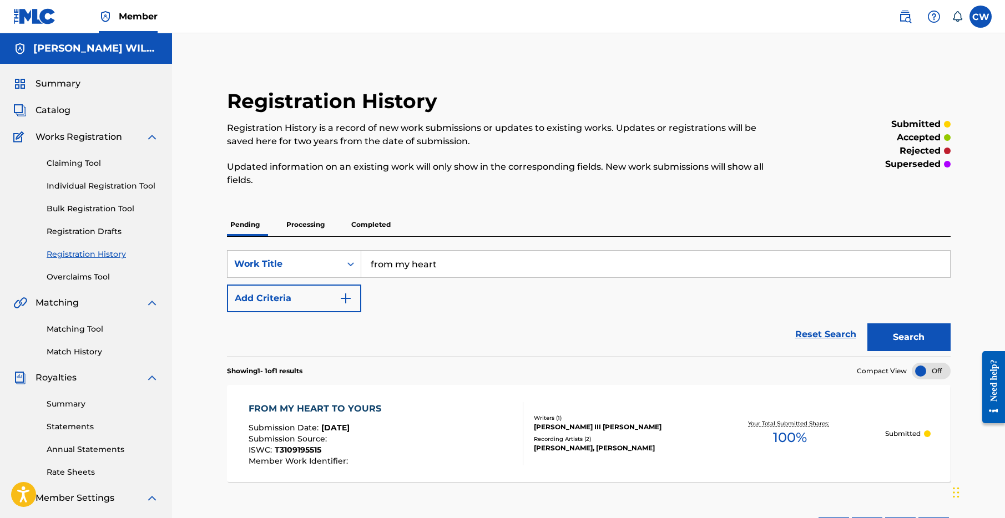
click at [412, 269] on input "from my heart" at bounding box center [655, 264] width 589 height 27
type input "communication"
click at [867, 324] on button "Search" at bounding box center [908, 338] width 83 height 28
click at [317, 412] on div "COMMUNICATION" at bounding box center [300, 408] width 102 height 13
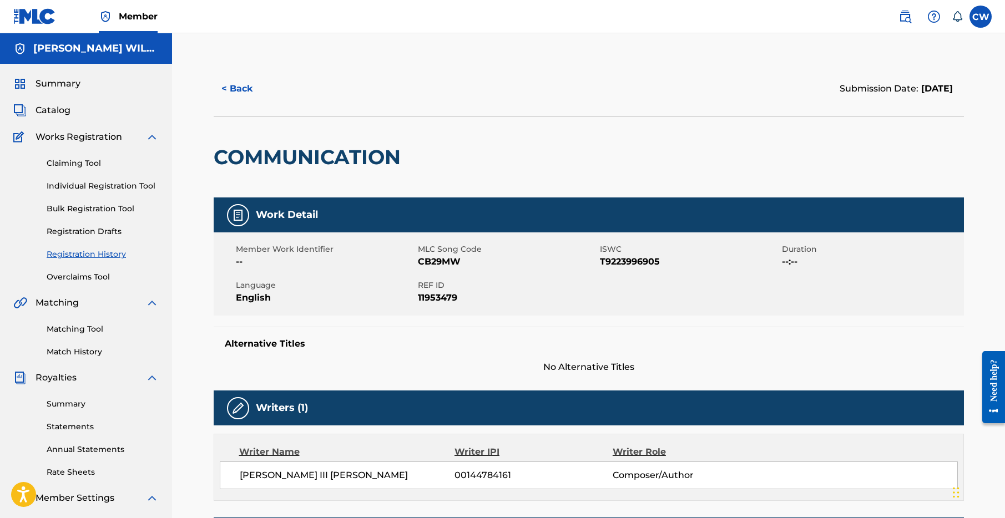
click at [241, 90] on button "< Back" at bounding box center [247, 89] width 67 height 28
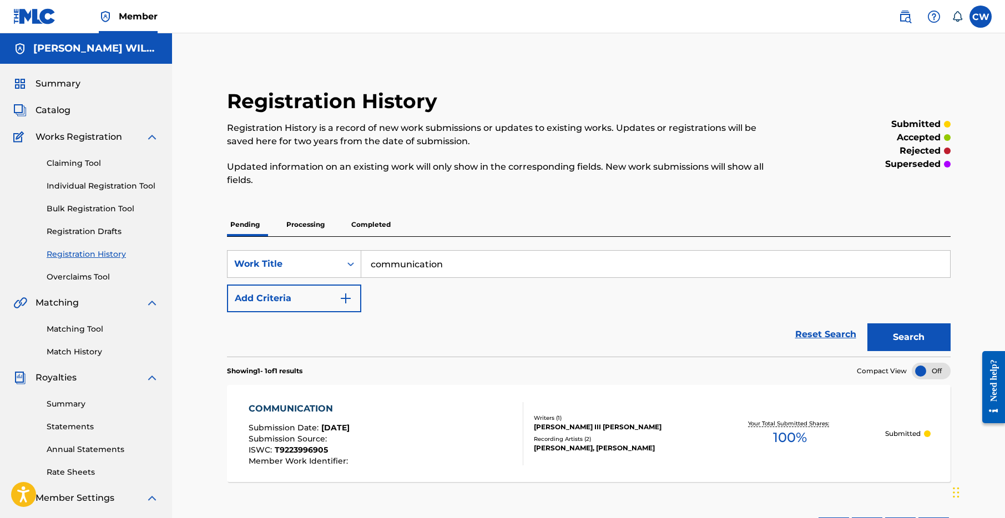
click at [394, 273] on input "communication" at bounding box center [655, 264] width 589 height 27
type input "a gentle rain"
click at [867, 324] on button "Search" at bounding box center [908, 338] width 83 height 28
click at [357, 408] on div "A GENTLE RAIN IN MY SOUL" at bounding box center [317, 408] width 137 height 13
click at [478, 256] on input "a gentle rain" at bounding box center [655, 264] width 589 height 27
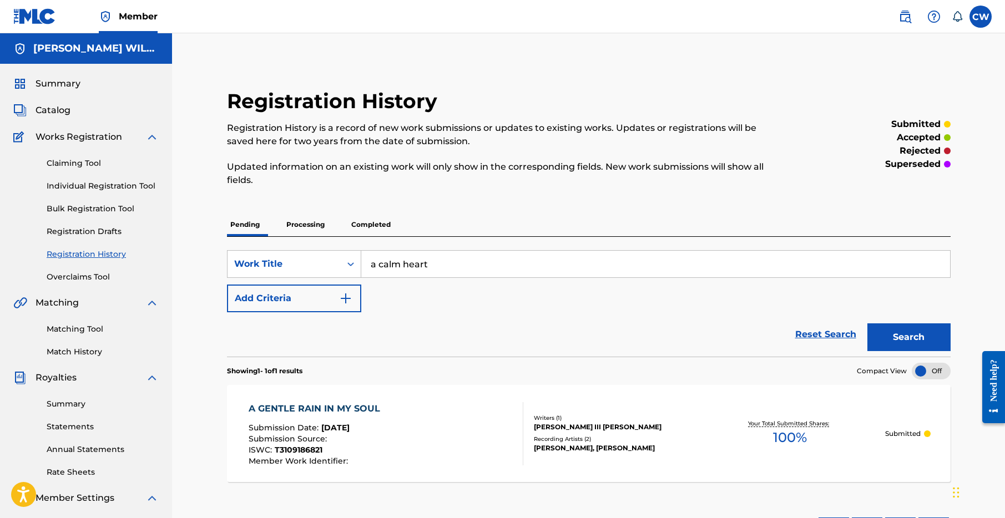
type input "a calm heart"
click at [867, 324] on button "Search" at bounding box center [908, 338] width 83 height 28
click at [279, 415] on div "A CALM HEART" at bounding box center [300, 408] width 102 height 13
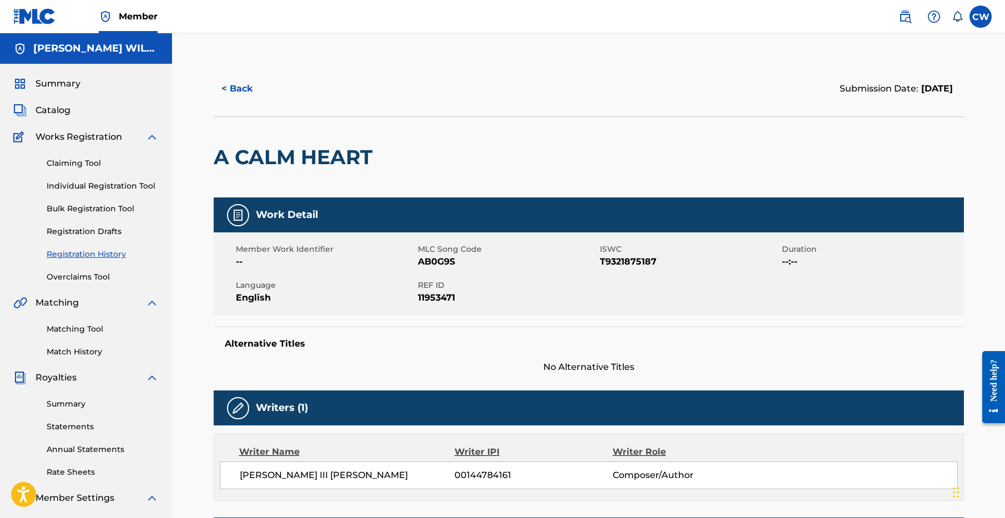
click at [241, 90] on button "< Back" at bounding box center [247, 89] width 67 height 28
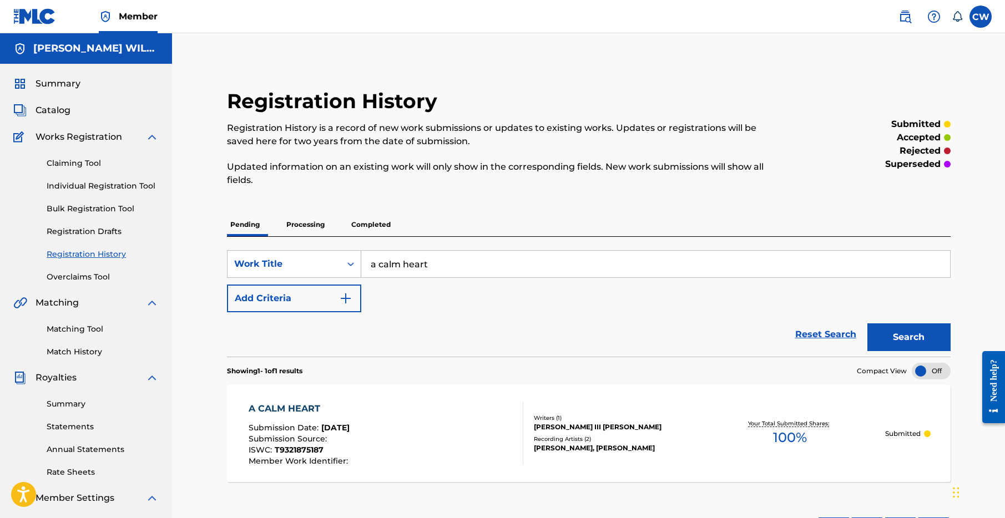
drag, startPoint x: 436, startPoint y: 266, endPoint x: 350, endPoint y: 183, distance: 120.1
click at [350, 188] on div "Registration History Registration History is a record of new work submissions o…" at bounding box center [589, 320] width 750 height 463
click at [867, 324] on button "Search" at bounding box center [908, 338] width 83 height 28
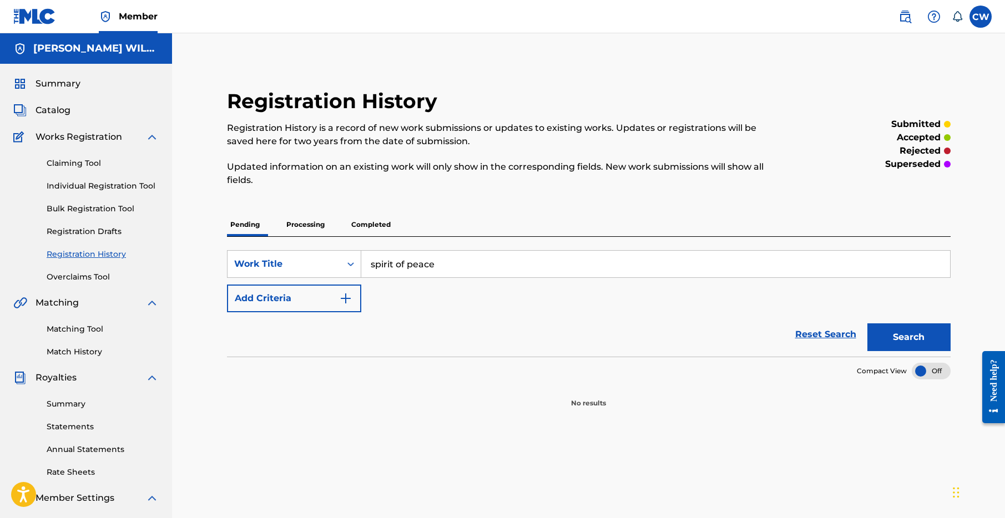
click at [468, 271] on input "spirit of peace" at bounding box center [655, 264] width 589 height 27
drag, startPoint x: 444, startPoint y: 268, endPoint x: 299, endPoint y: 227, distance: 151.1
click at [299, 227] on div "Pending Processing Completed SearchWithCriteria43fbb8dd-bd06-4287-8759-a5a5e380…" at bounding box center [589, 310] width 724 height 195
click at [867, 324] on button "Search" at bounding box center [908, 338] width 83 height 28
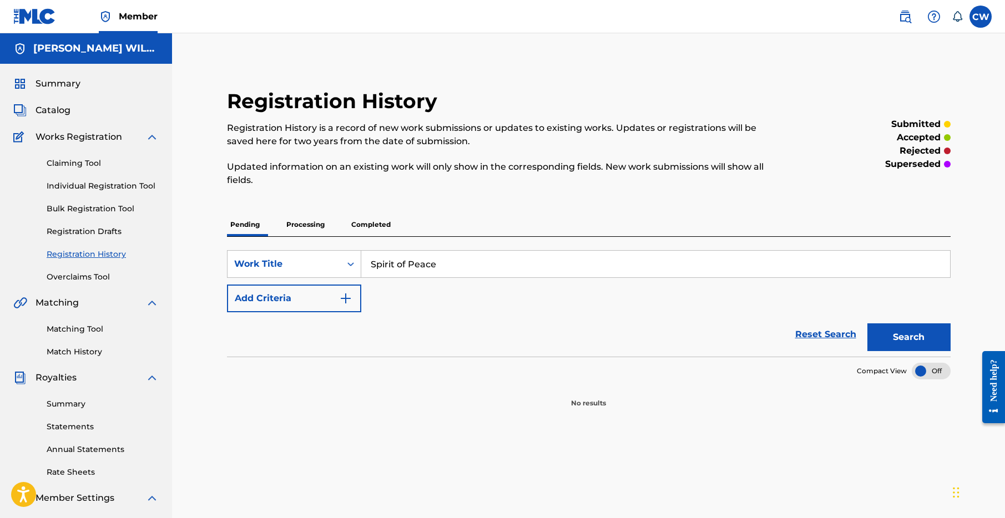
type input "Spirit of Peace"
click at [867, 324] on button "Search" at bounding box center [908, 338] width 83 height 28
click at [75, 326] on link "Matching Tool" at bounding box center [103, 330] width 112 height 12
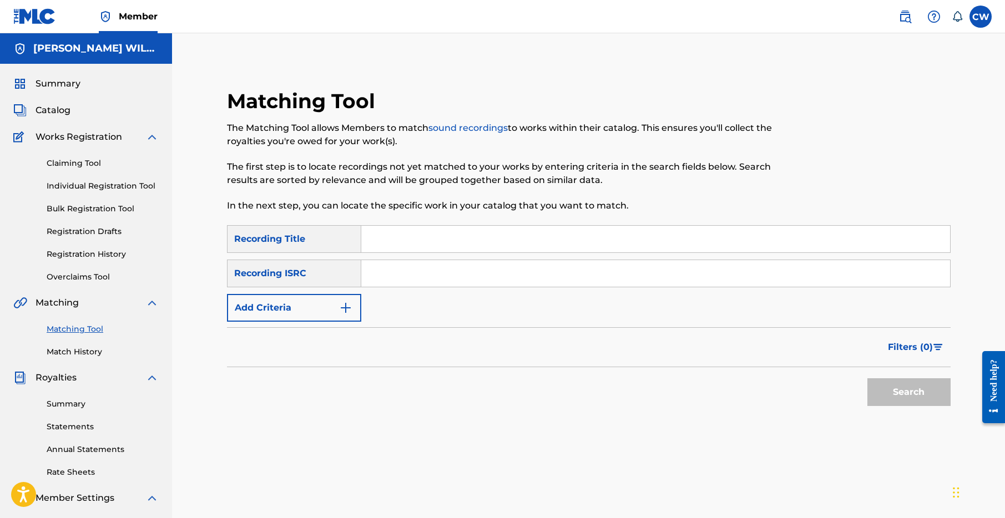
click at [380, 236] on input "Search Form" at bounding box center [655, 239] width 589 height 27
type input "Spirit of Peace"
click at [344, 309] on img "Search Form" at bounding box center [345, 307] width 13 height 13
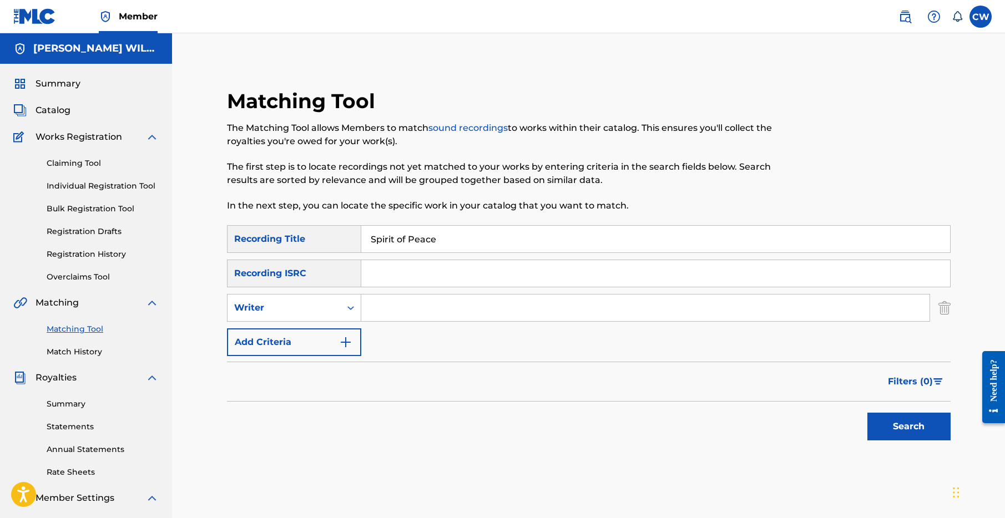
click at [346, 344] on img "Search Form" at bounding box center [345, 342] width 13 height 13
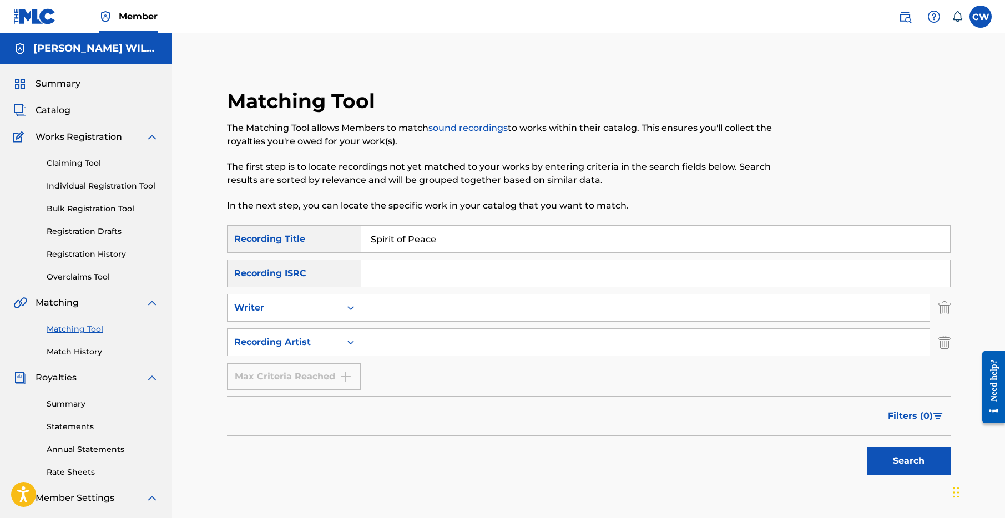
click at [377, 337] on input "Search Form" at bounding box center [645, 342] width 568 height 27
type input "Liquid Mind"
click at [877, 460] on button "Search" at bounding box center [908, 461] width 83 height 28
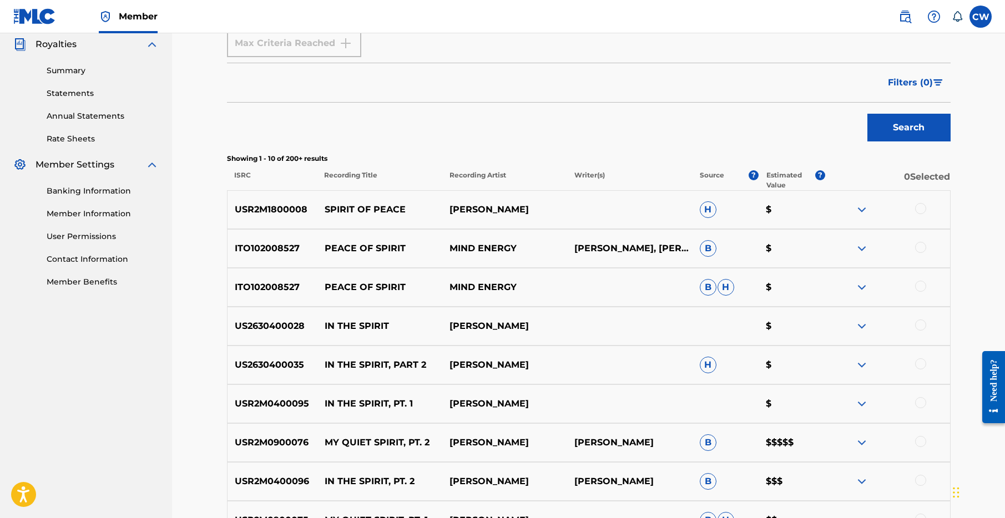
scroll to position [333, 0]
click at [861, 217] on img at bounding box center [861, 210] width 13 height 13
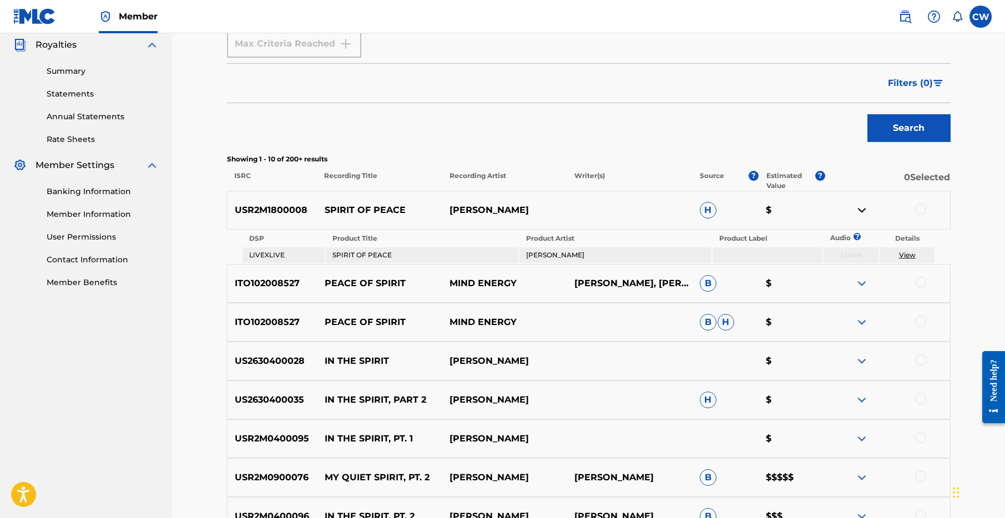
click at [909, 258] on link "View" at bounding box center [907, 255] width 17 height 8
click at [373, 217] on p "SPIRIT OF PEACE" at bounding box center [379, 210] width 125 height 13
click at [927, 212] on div at bounding box center [887, 210] width 125 height 13
click at [292, 215] on p "USR2M1800008" at bounding box center [273, 210] width 90 height 13
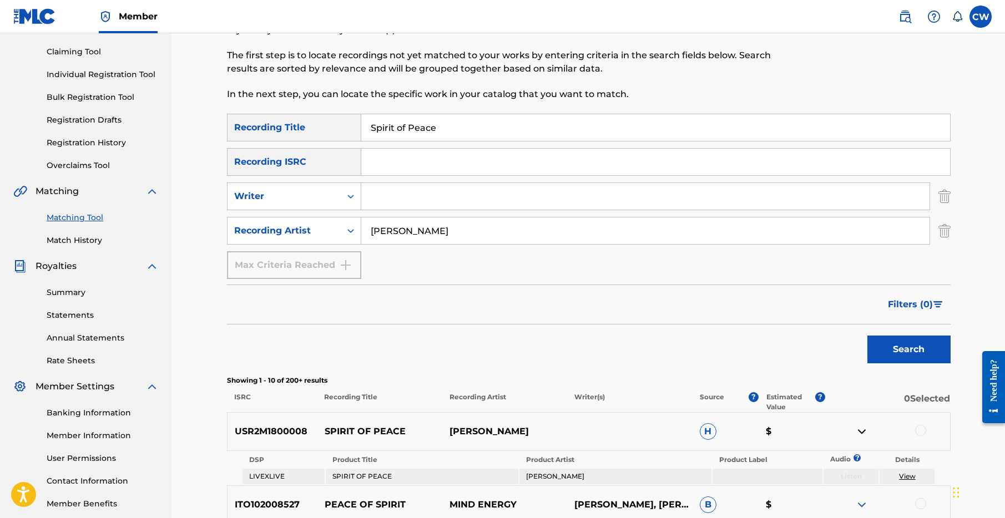
scroll to position [307, 0]
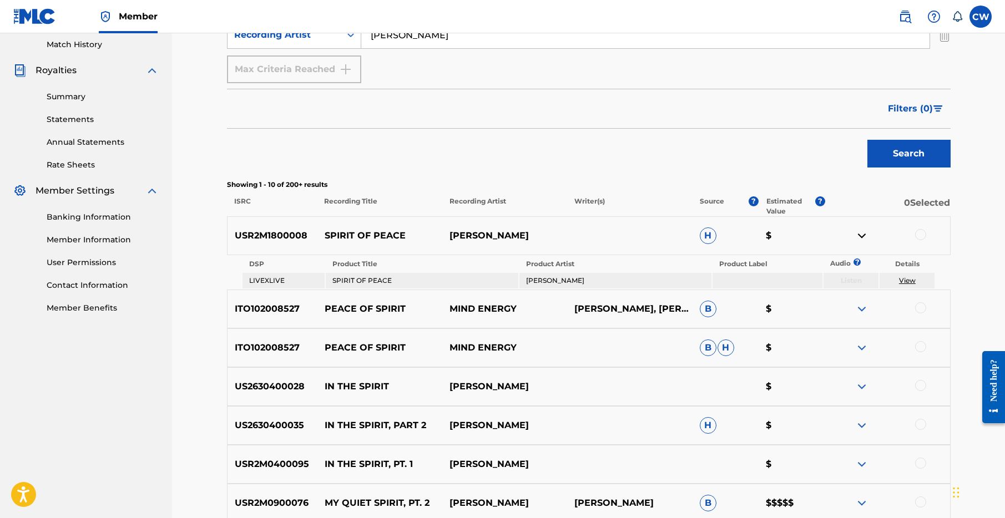
click at [919, 238] on div at bounding box center [920, 234] width 11 height 11
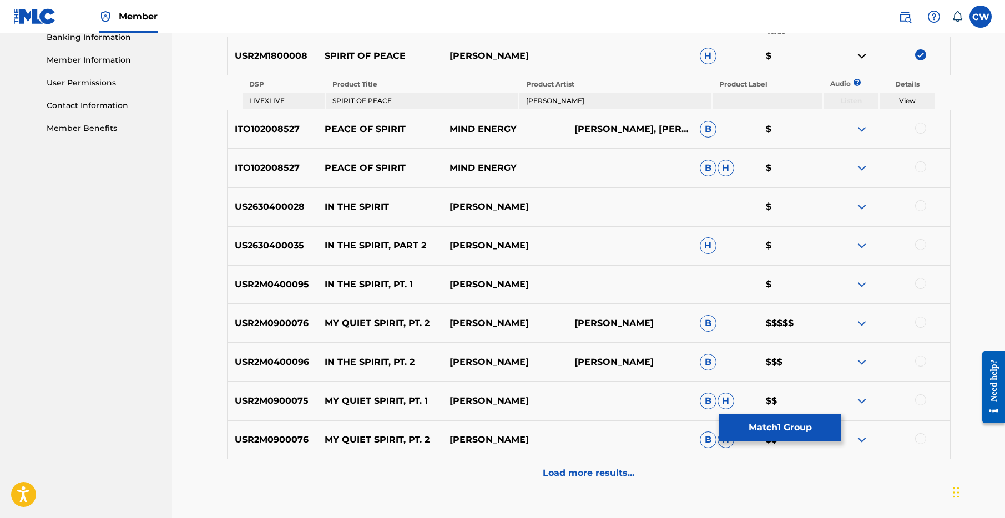
scroll to position [496, 0]
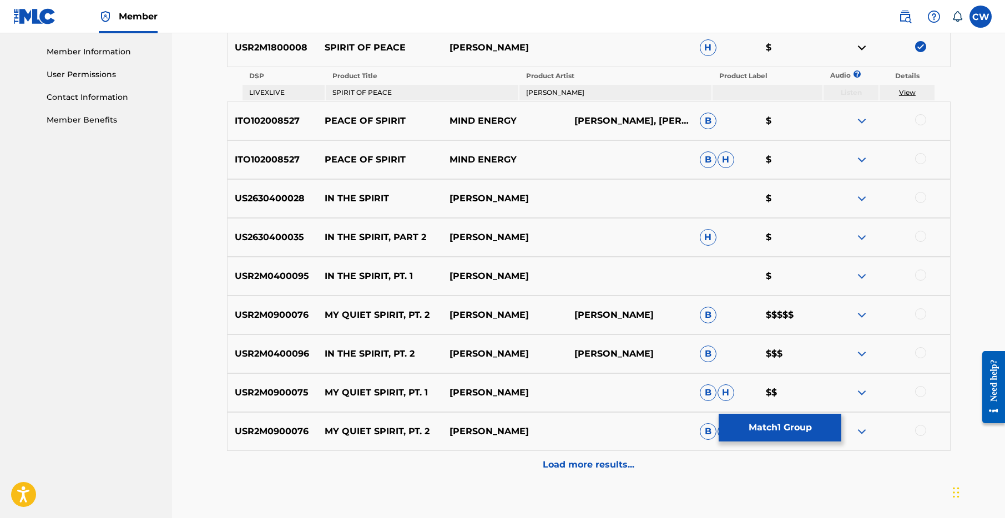
click at [783, 431] on button "Match 1 Group" at bounding box center [780, 428] width 123 height 28
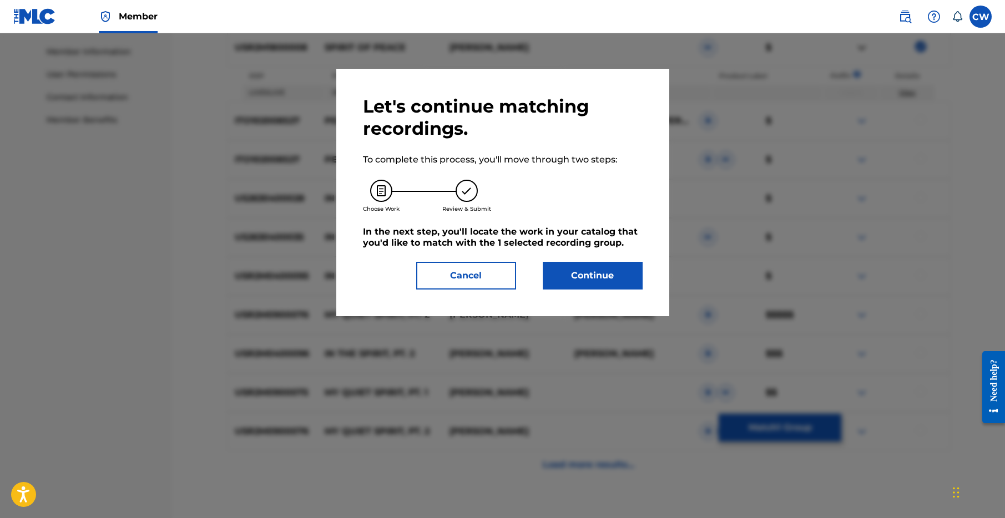
click at [588, 277] on button "Continue" at bounding box center [593, 276] width 100 height 28
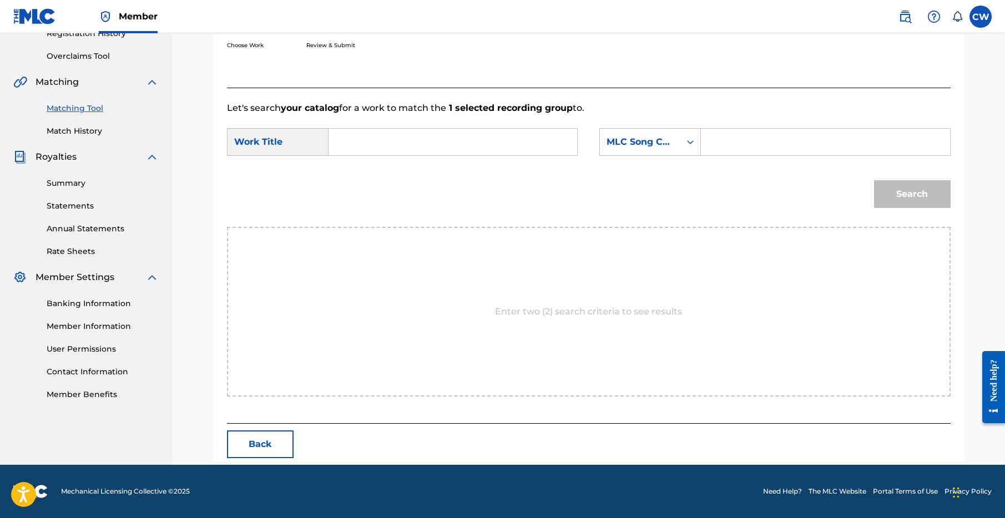
click at [394, 143] on input "Search Form" at bounding box center [453, 142] width 230 height 27
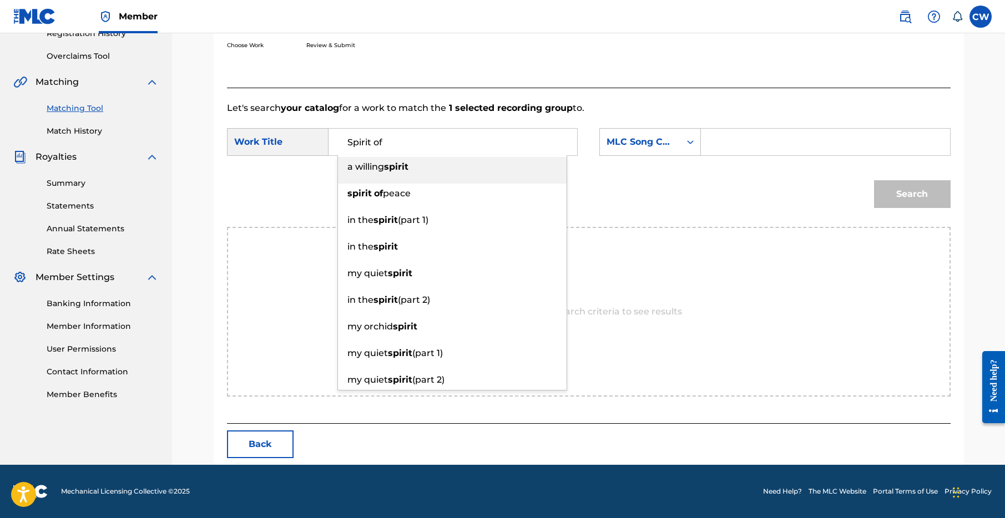
type input "Spirit of"
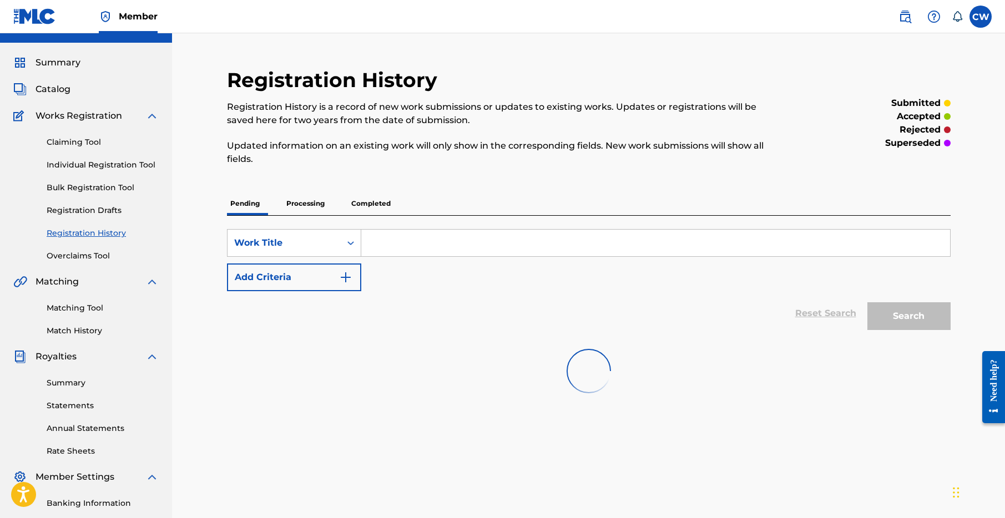
scroll to position [22, 0]
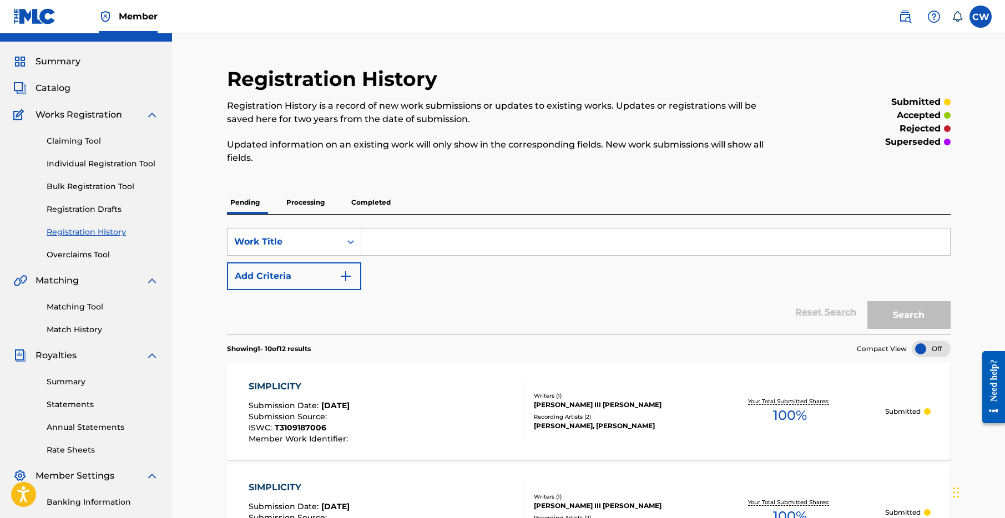
click at [465, 244] on input "Search Form" at bounding box center [655, 242] width 589 height 27
type input "spirit of peace"
click at [920, 318] on button "Search" at bounding box center [908, 315] width 83 height 28
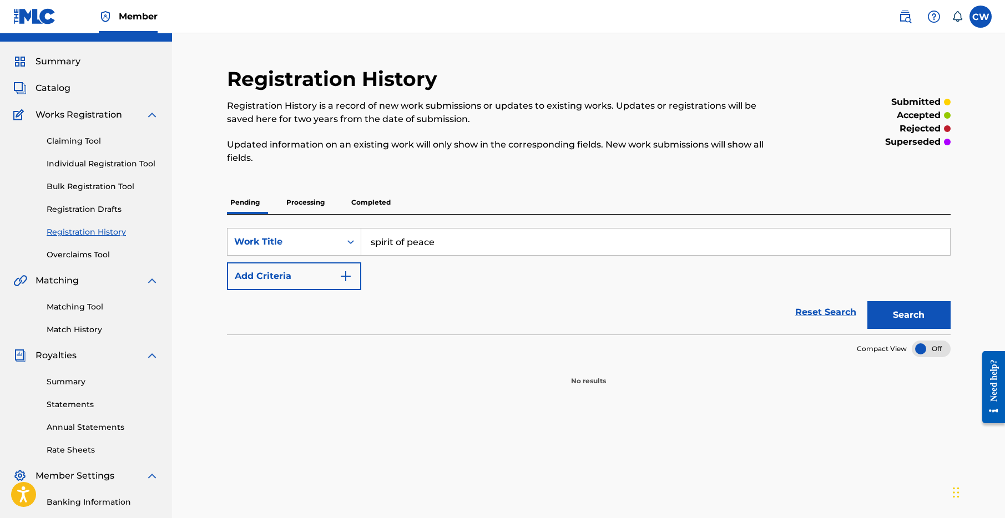
click at [482, 253] on input "spirit of peace" at bounding box center [655, 242] width 589 height 27
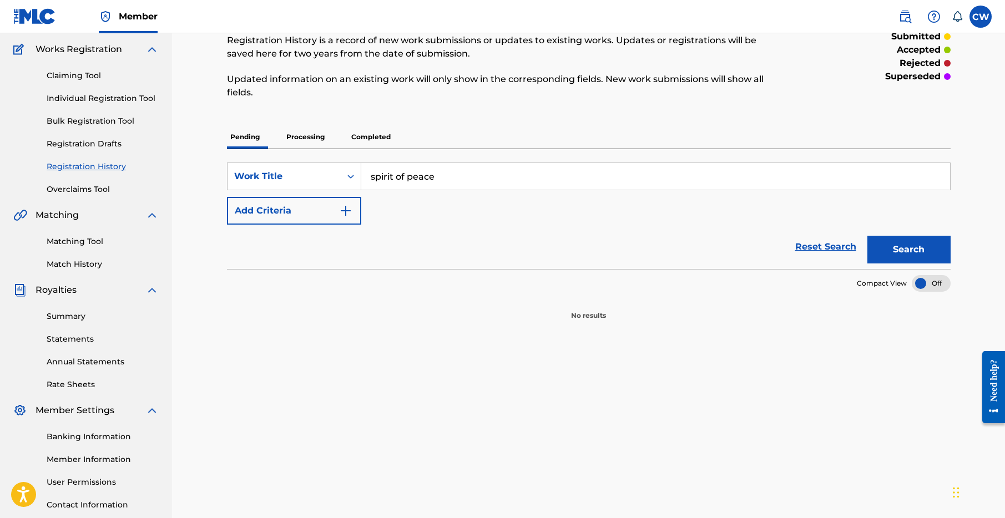
scroll to position [0, 0]
